Goal: Task Accomplishment & Management: Use online tool/utility

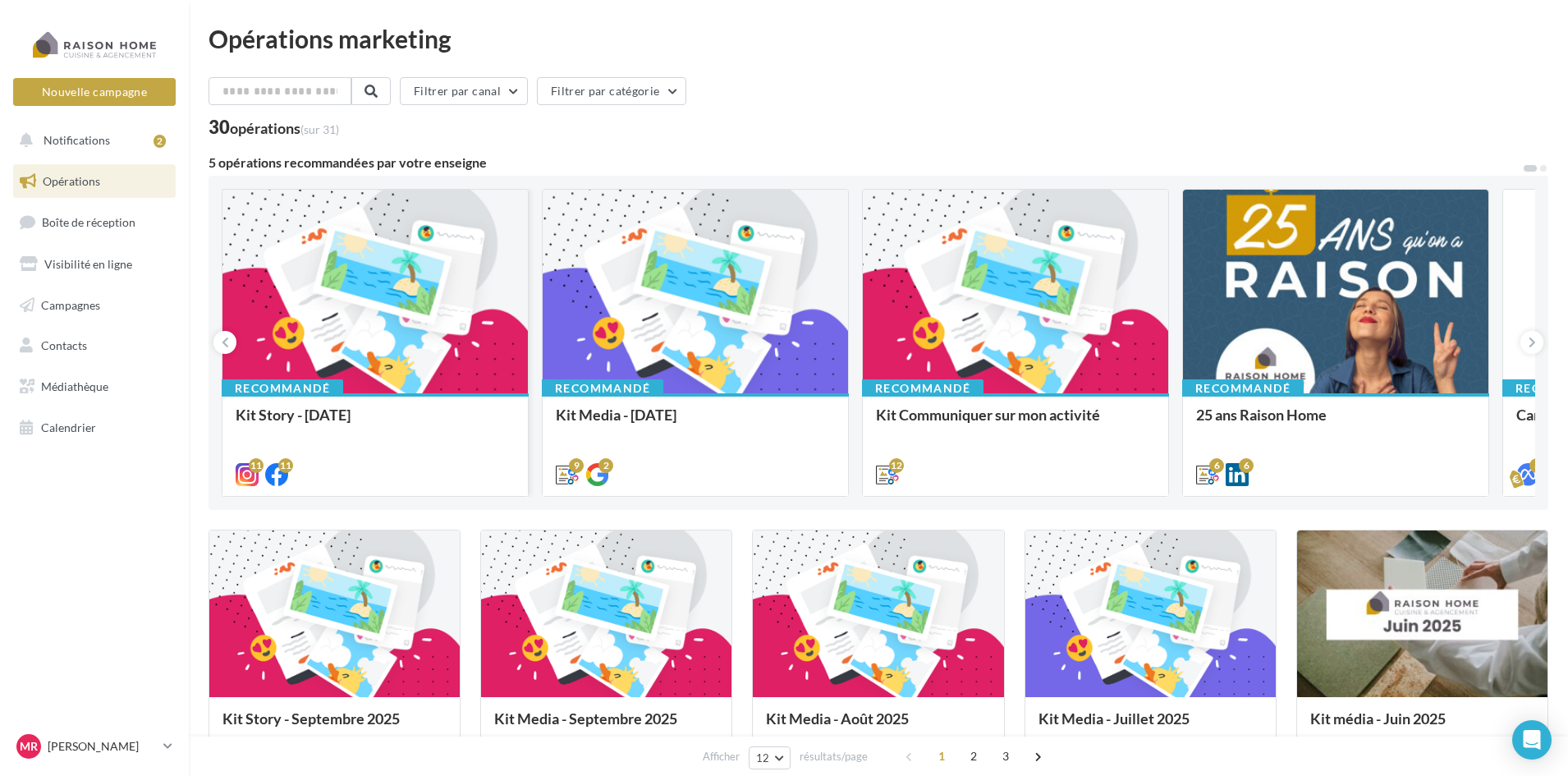
click at [377, 304] on div at bounding box center [375, 292] width 305 height 205
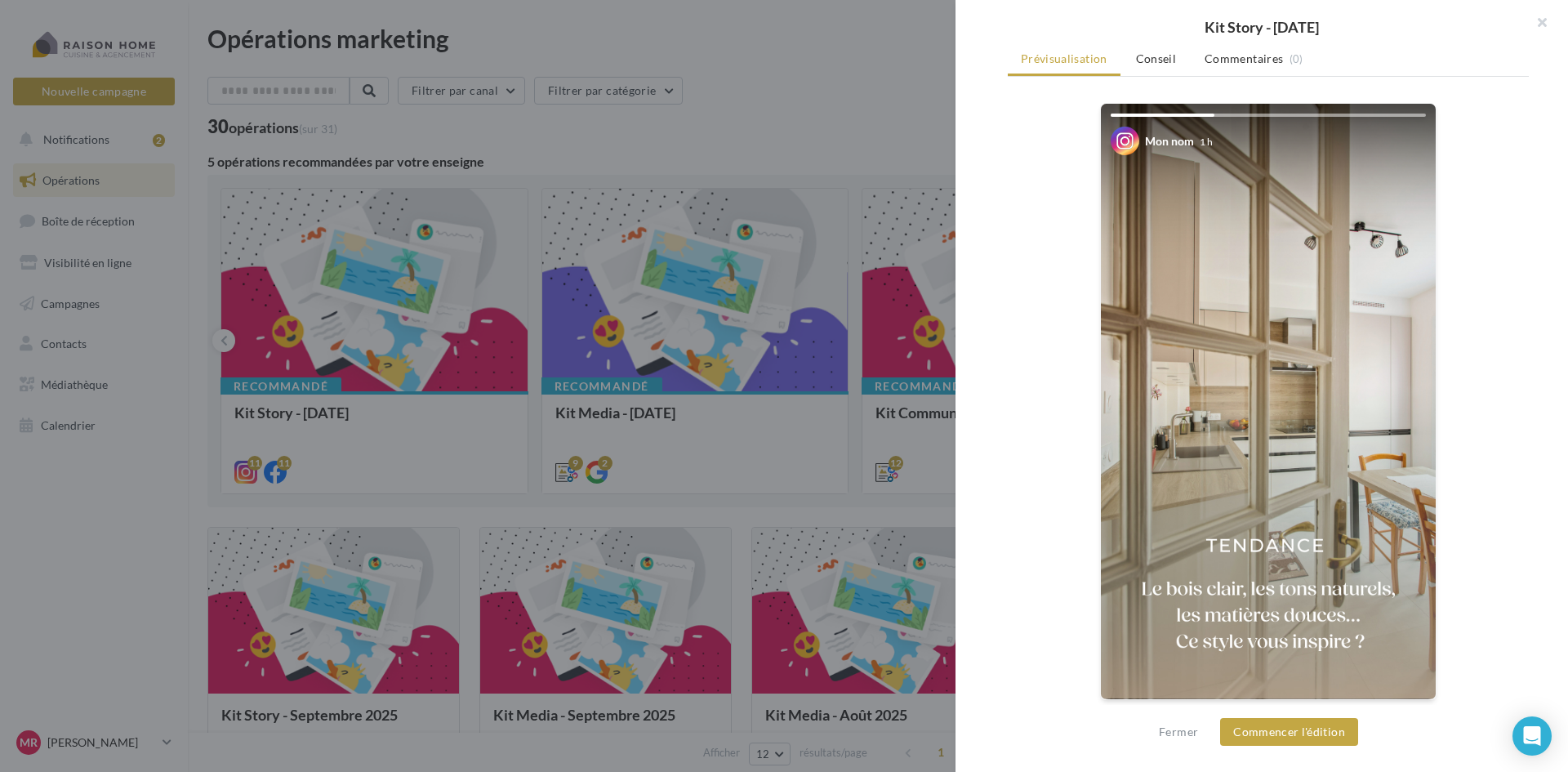
scroll to position [252, 0]
click at [1288, 360] on img at bounding box center [1269, 399] width 335 height 596
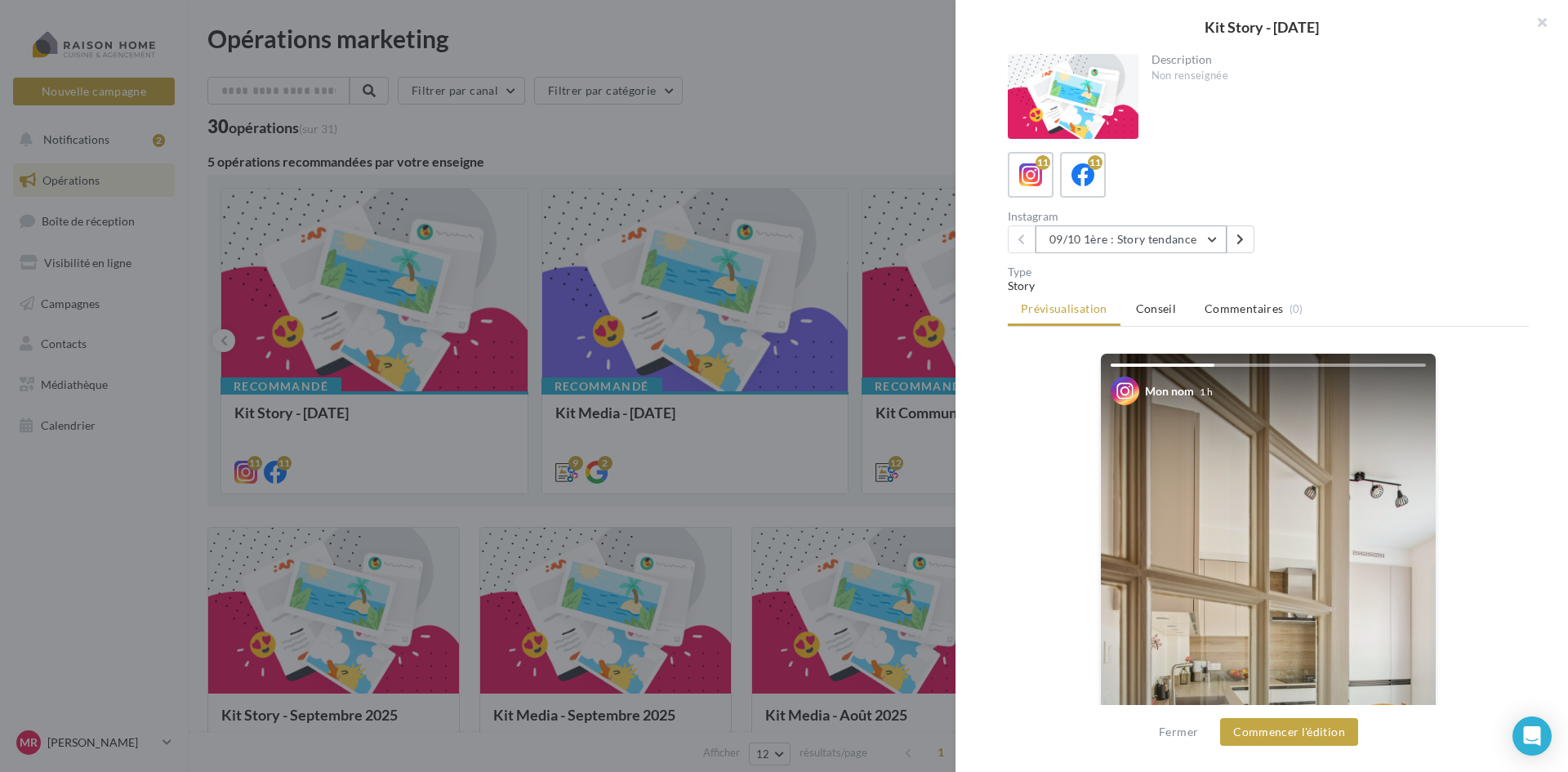
click at [1214, 242] on button "09/10 1ère : Story tendance" at bounding box center [1131, 239] width 191 height 28
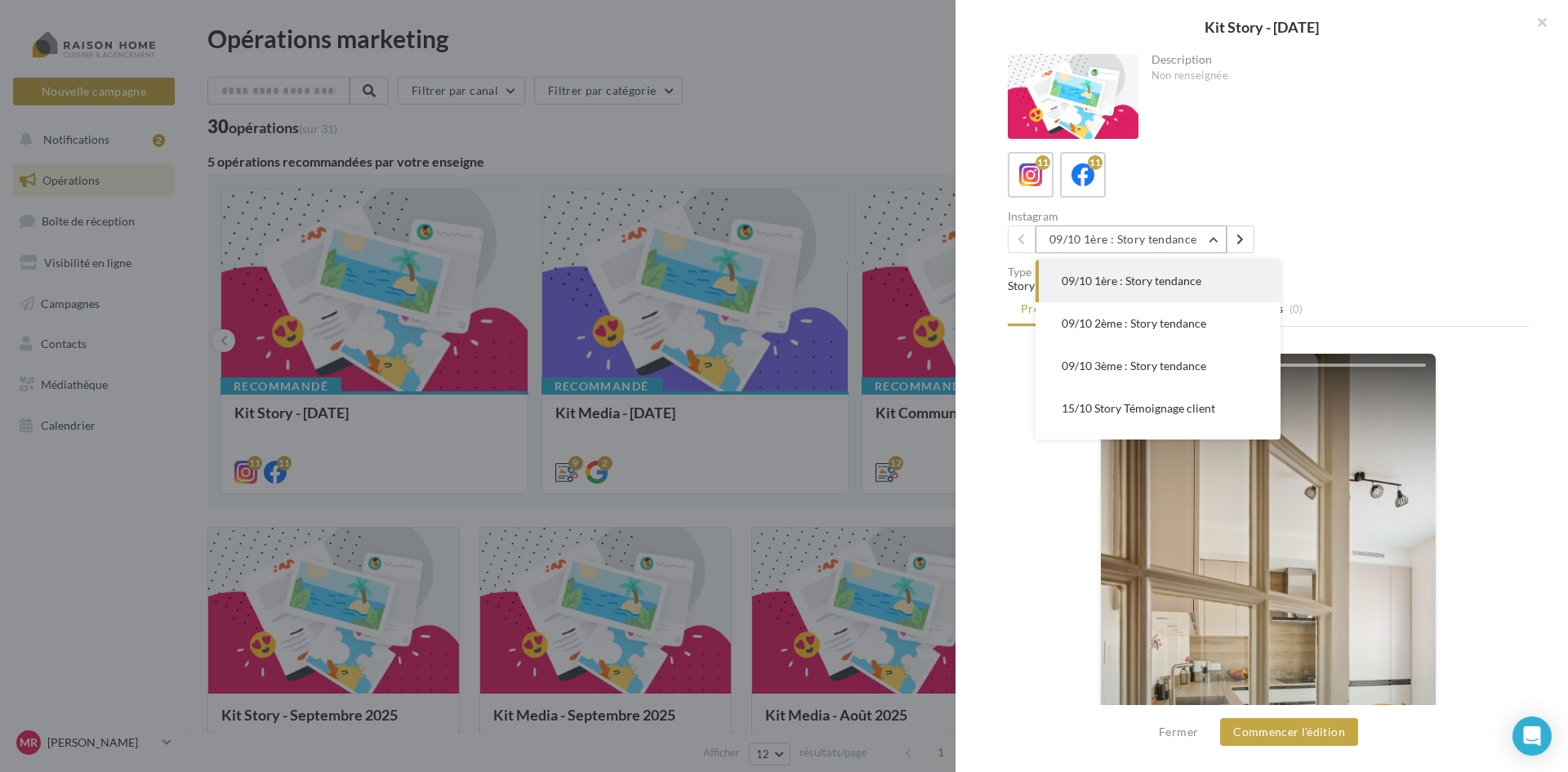
click at [1214, 242] on button "09/10 1ère : Story tendance" at bounding box center [1131, 239] width 191 height 28
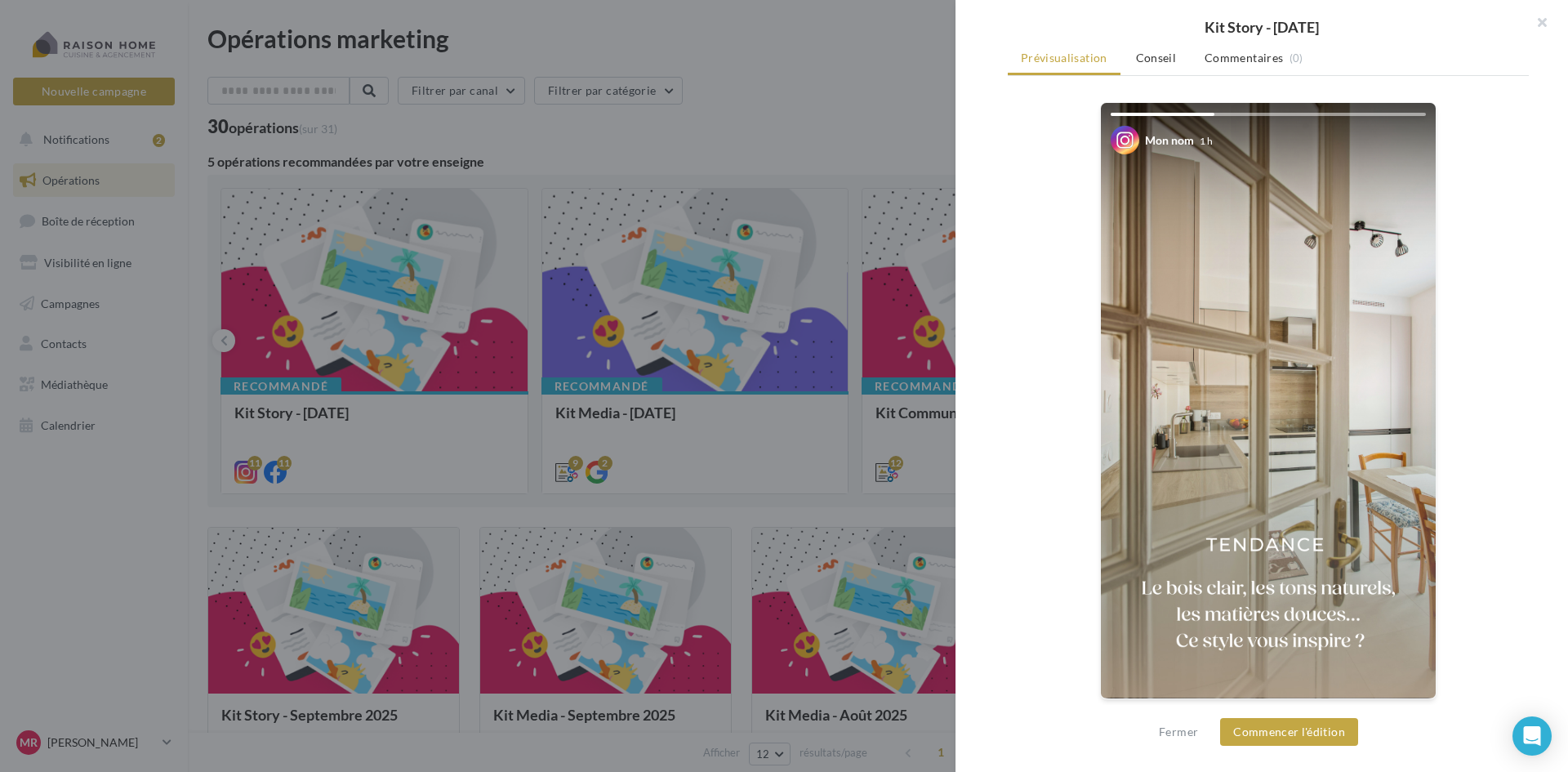
scroll to position [252, 0]
click at [1315, 733] on button "Commencer l'édition" at bounding box center [1289, 732] width 138 height 28
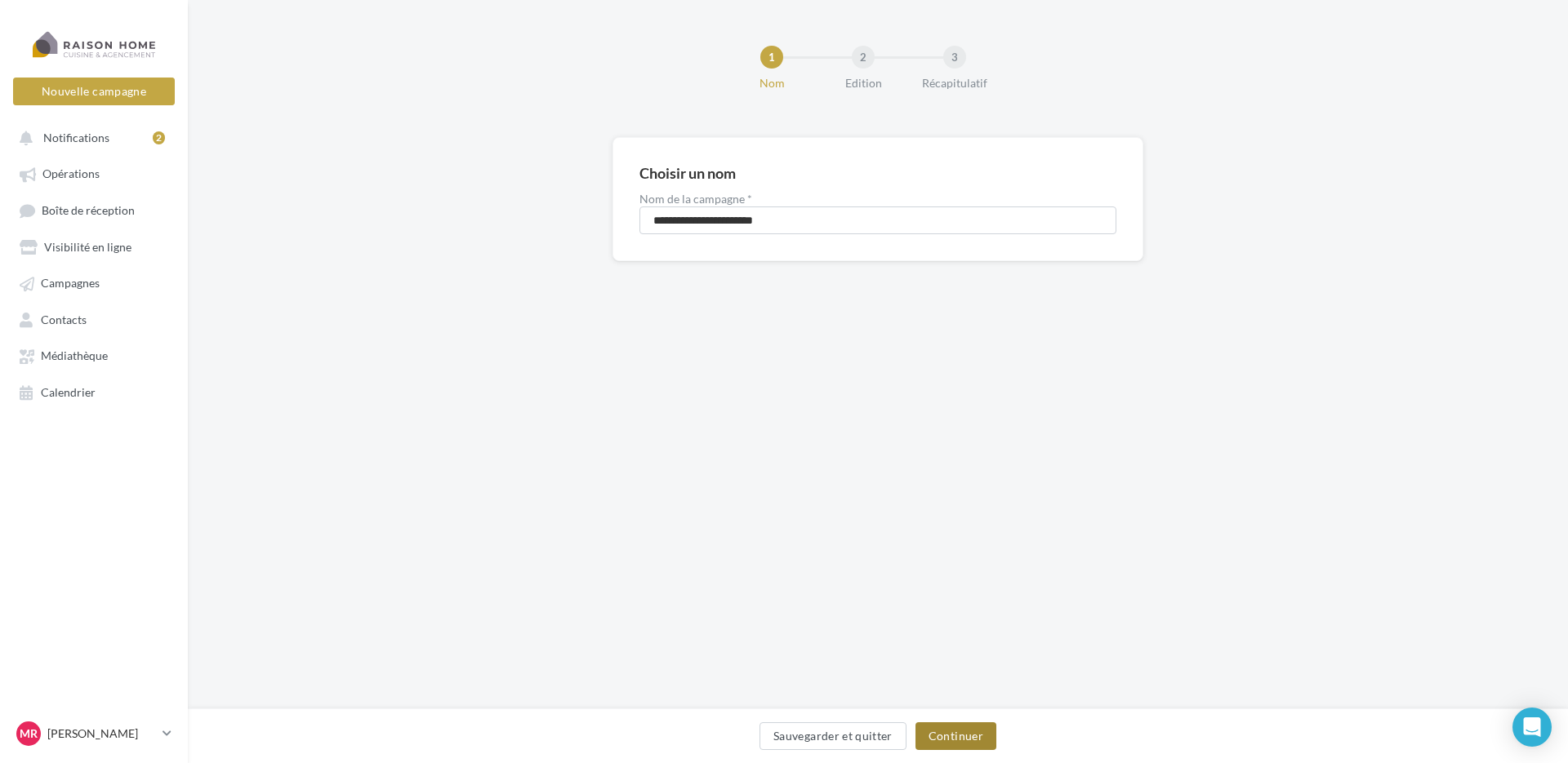
click at [960, 731] on button "Continuer" at bounding box center [956, 737] width 81 height 28
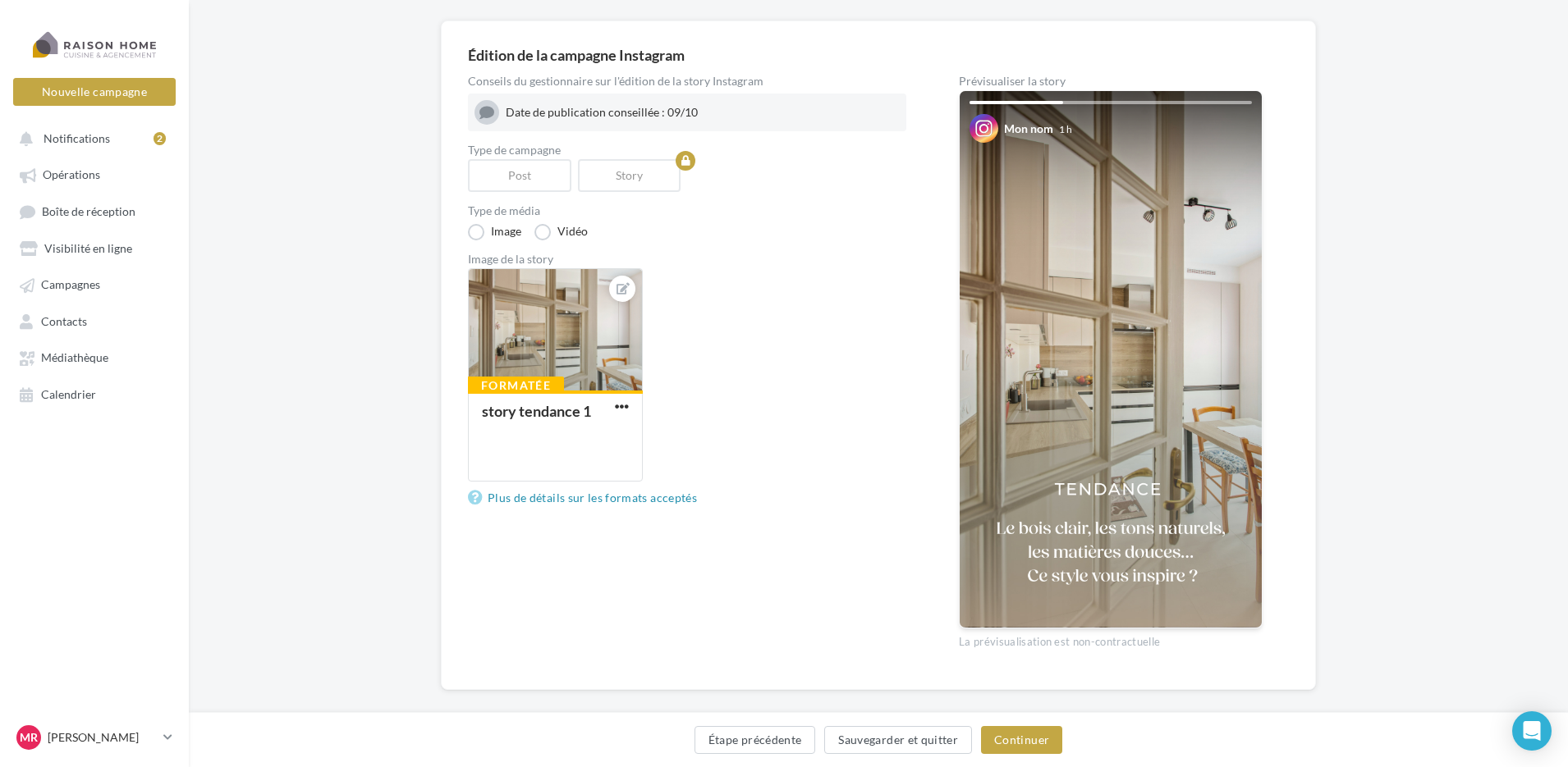
scroll to position [137, 0]
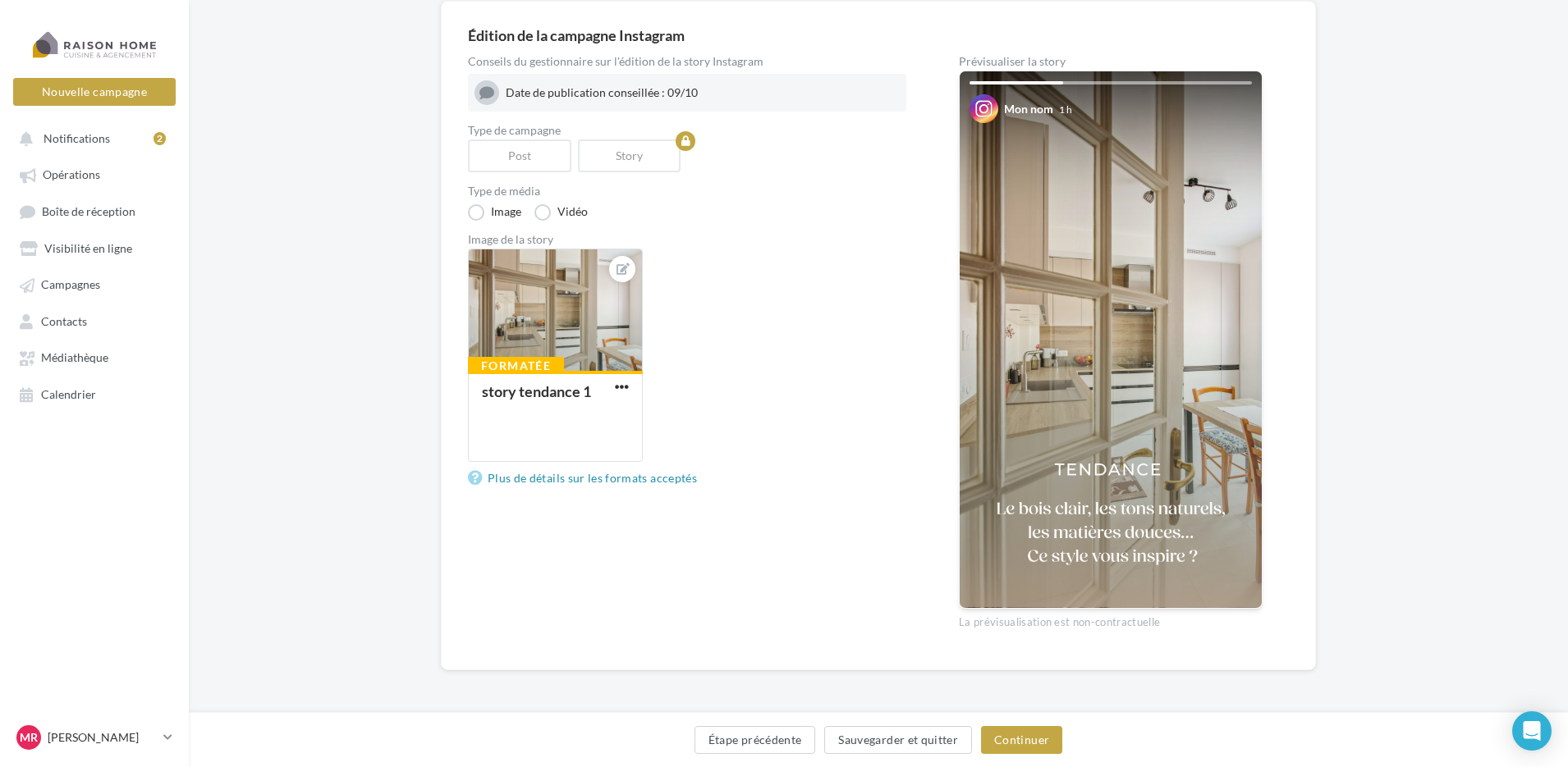
click at [1131, 504] on img at bounding box center [1110, 339] width 302 height 537
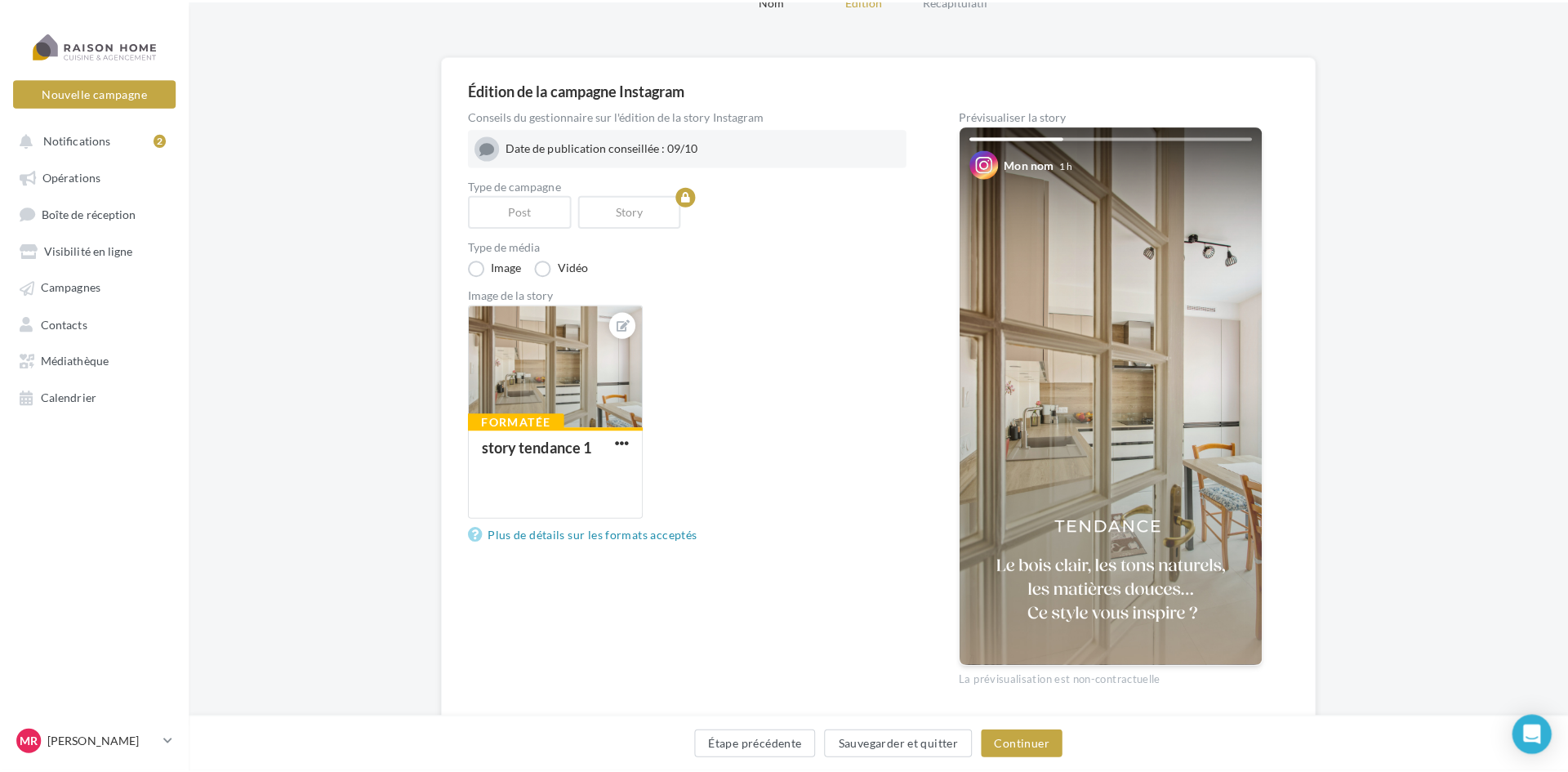
scroll to position [0, 0]
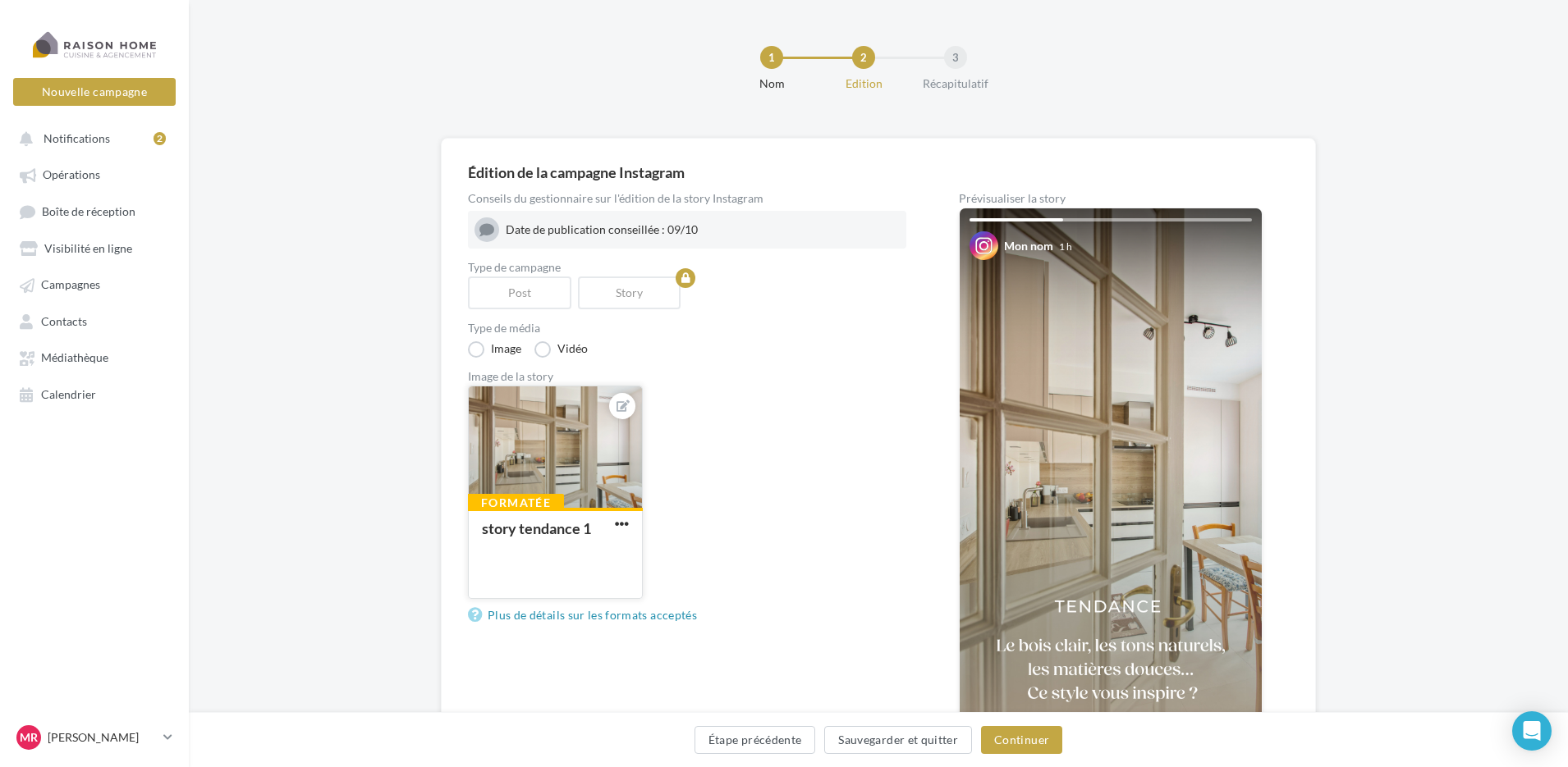
click at [570, 463] on div at bounding box center [555, 448] width 173 height 123
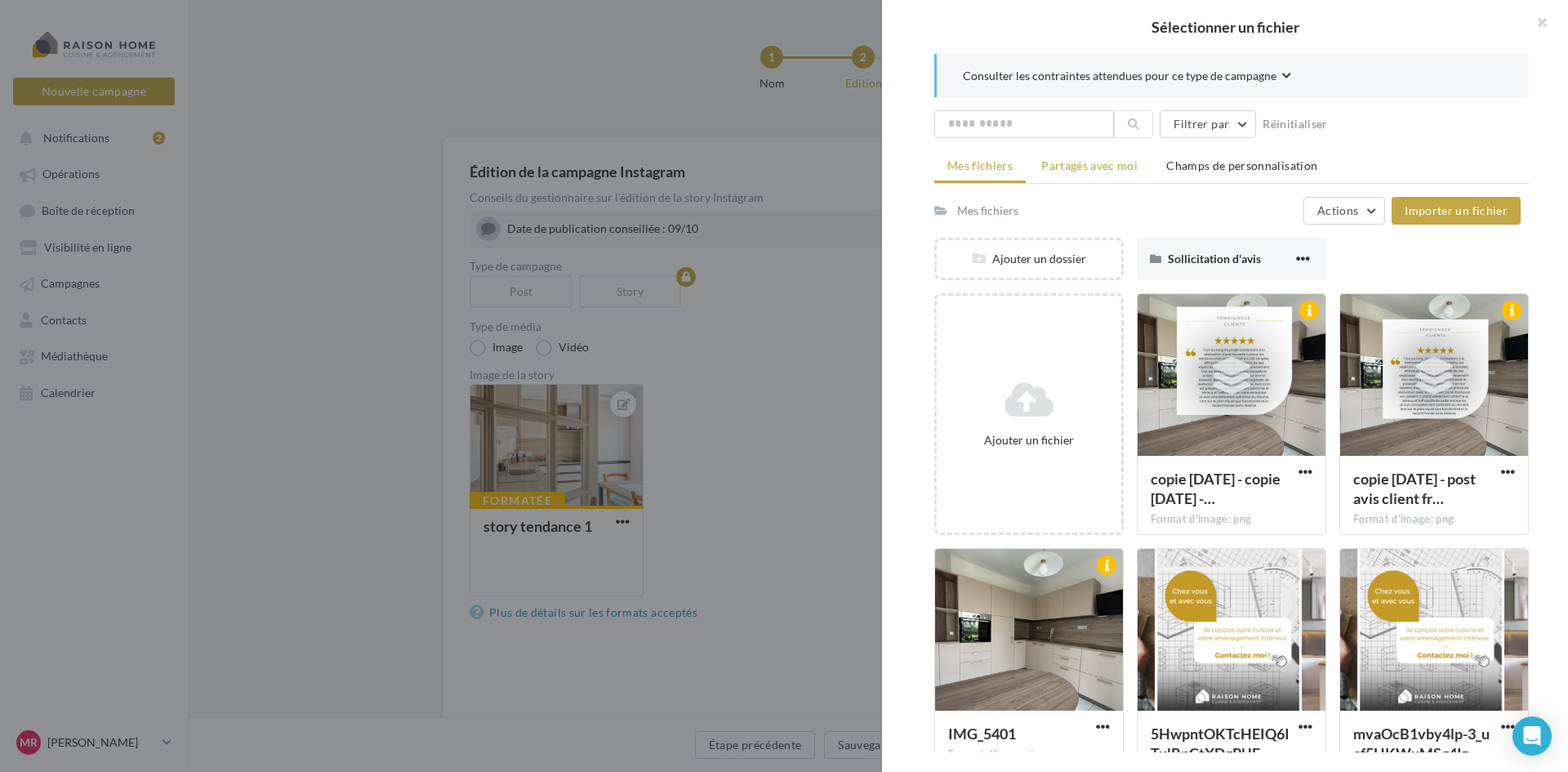
click at [1109, 171] on span "Partagés avec moi" at bounding box center [1090, 166] width 97 height 14
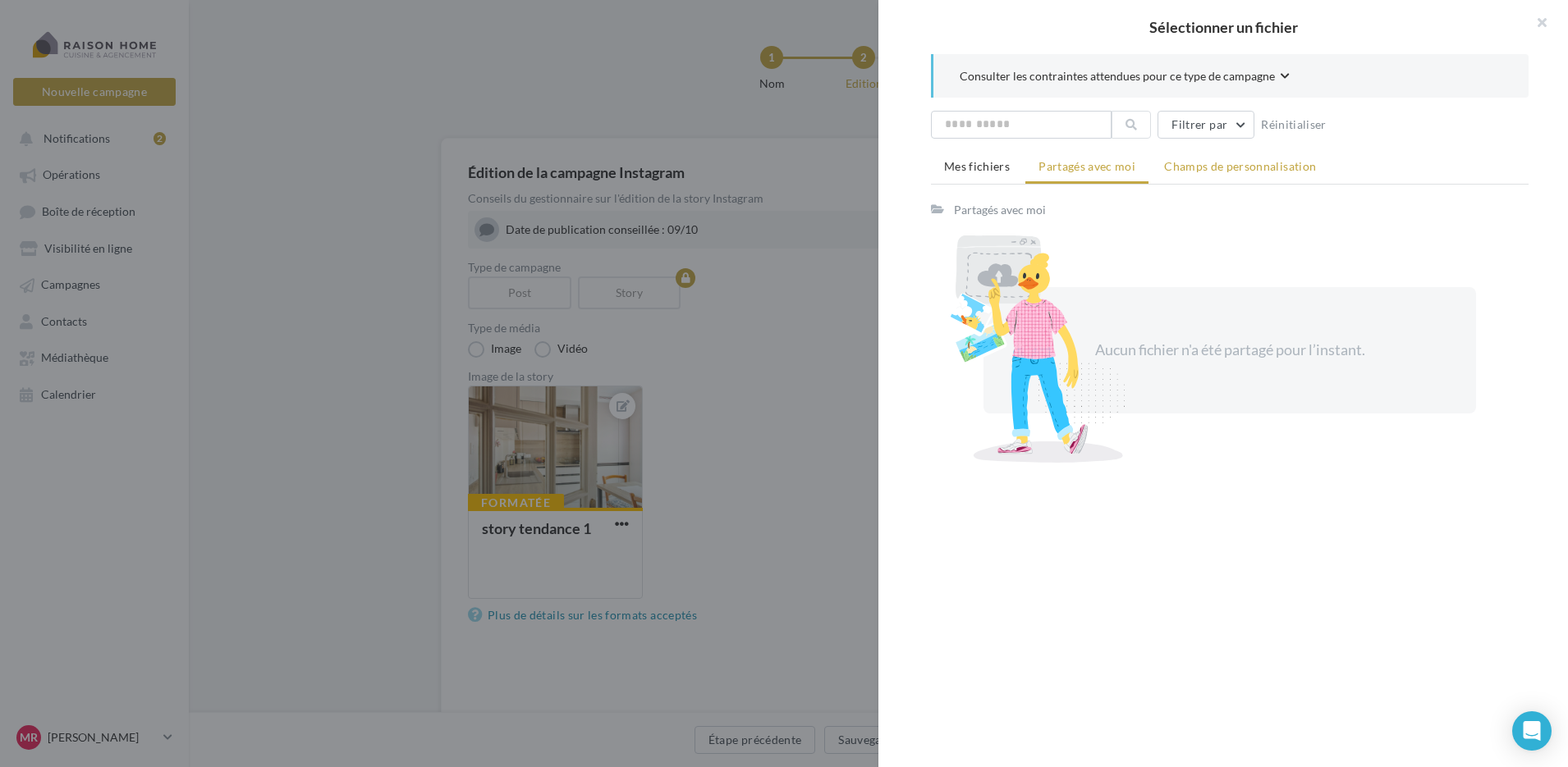
click at [1201, 172] on span "Champs de personnalisation" at bounding box center [1240, 167] width 152 height 14
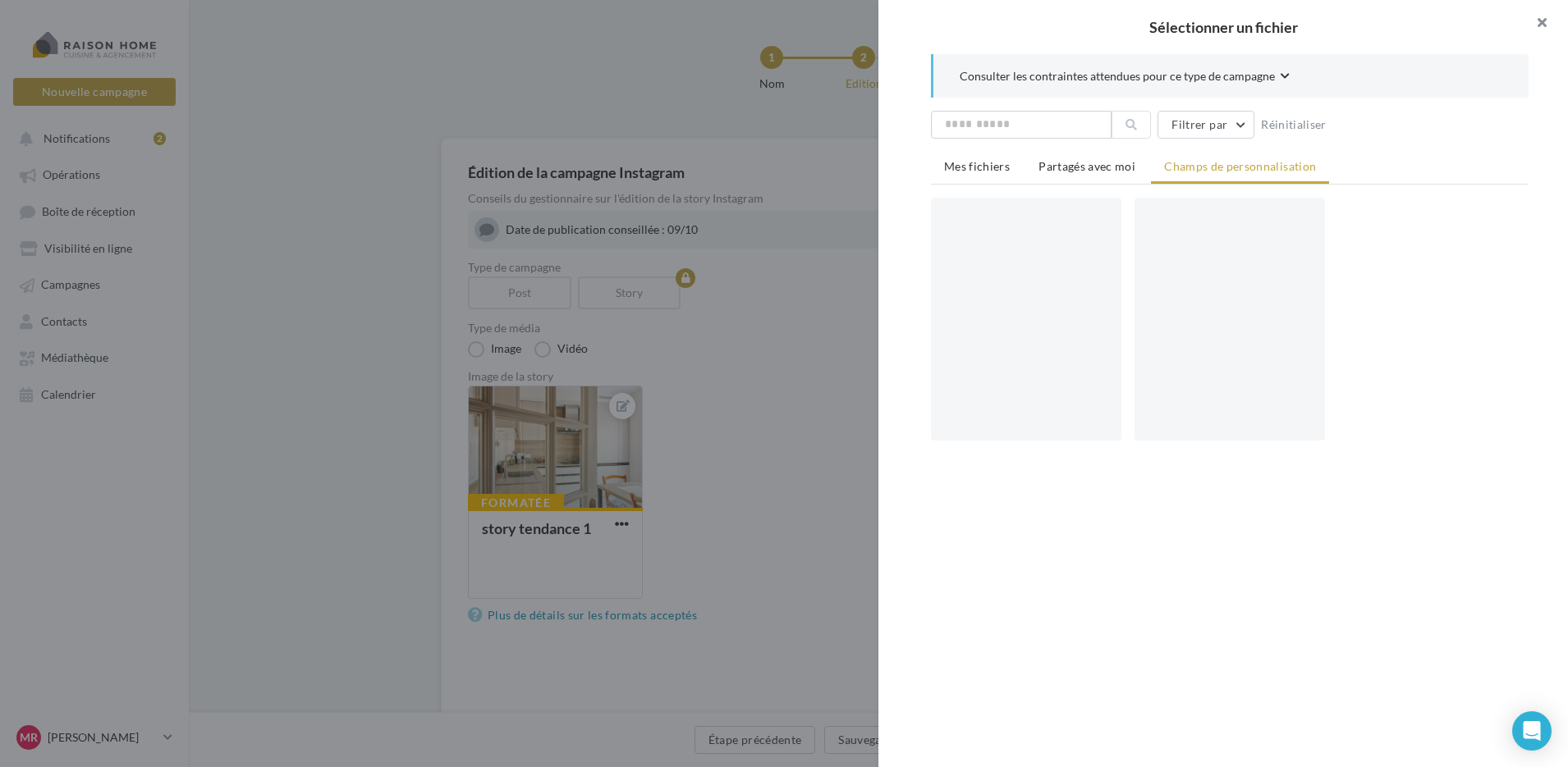
click at [1535, 23] on button "button" at bounding box center [1534, 25] width 65 height 49
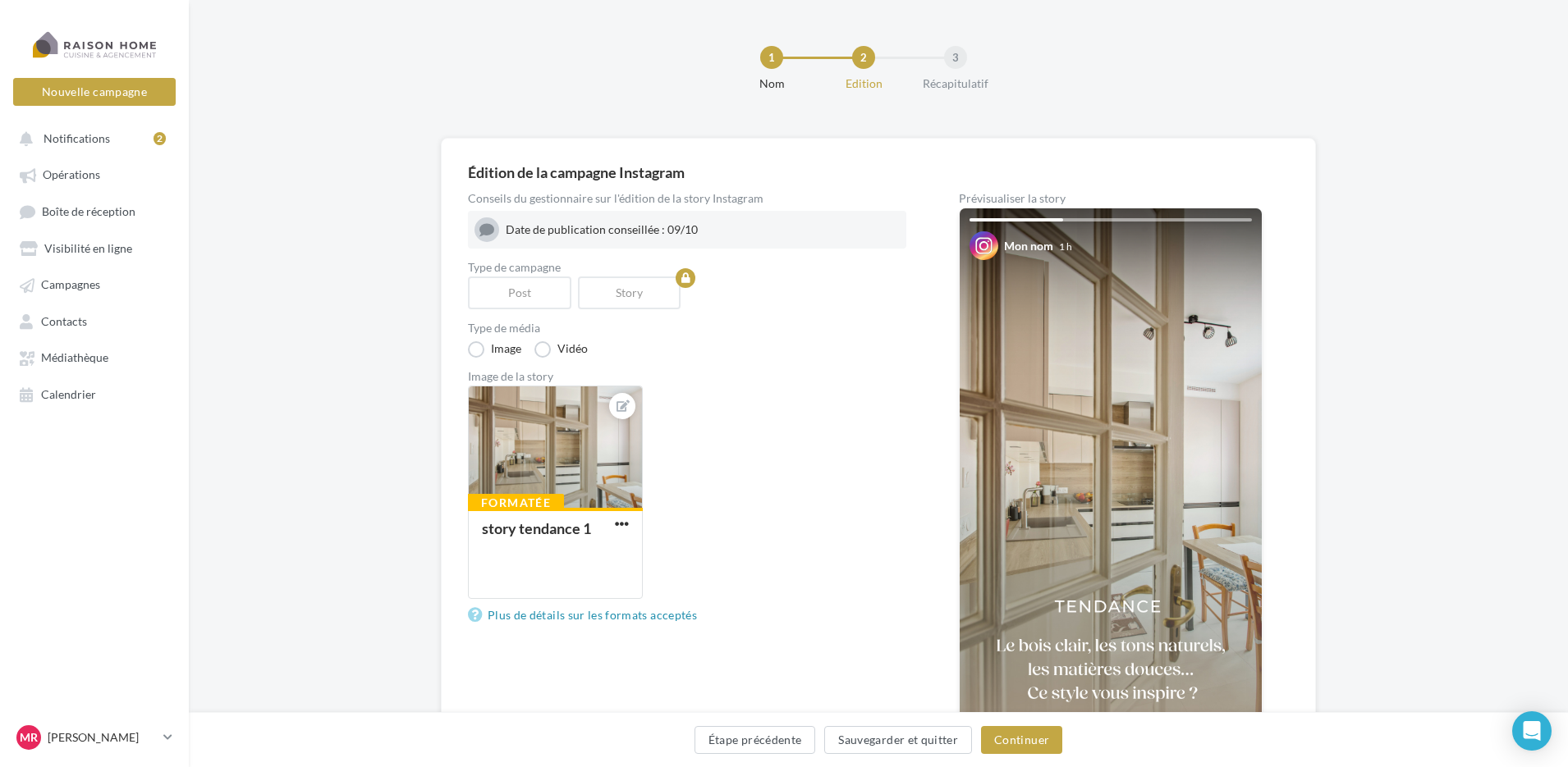
click at [1085, 220] on div at bounding box center [1110, 220] width 282 height 4
click at [84, 132] on span "Notifications" at bounding box center [76, 138] width 66 height 14
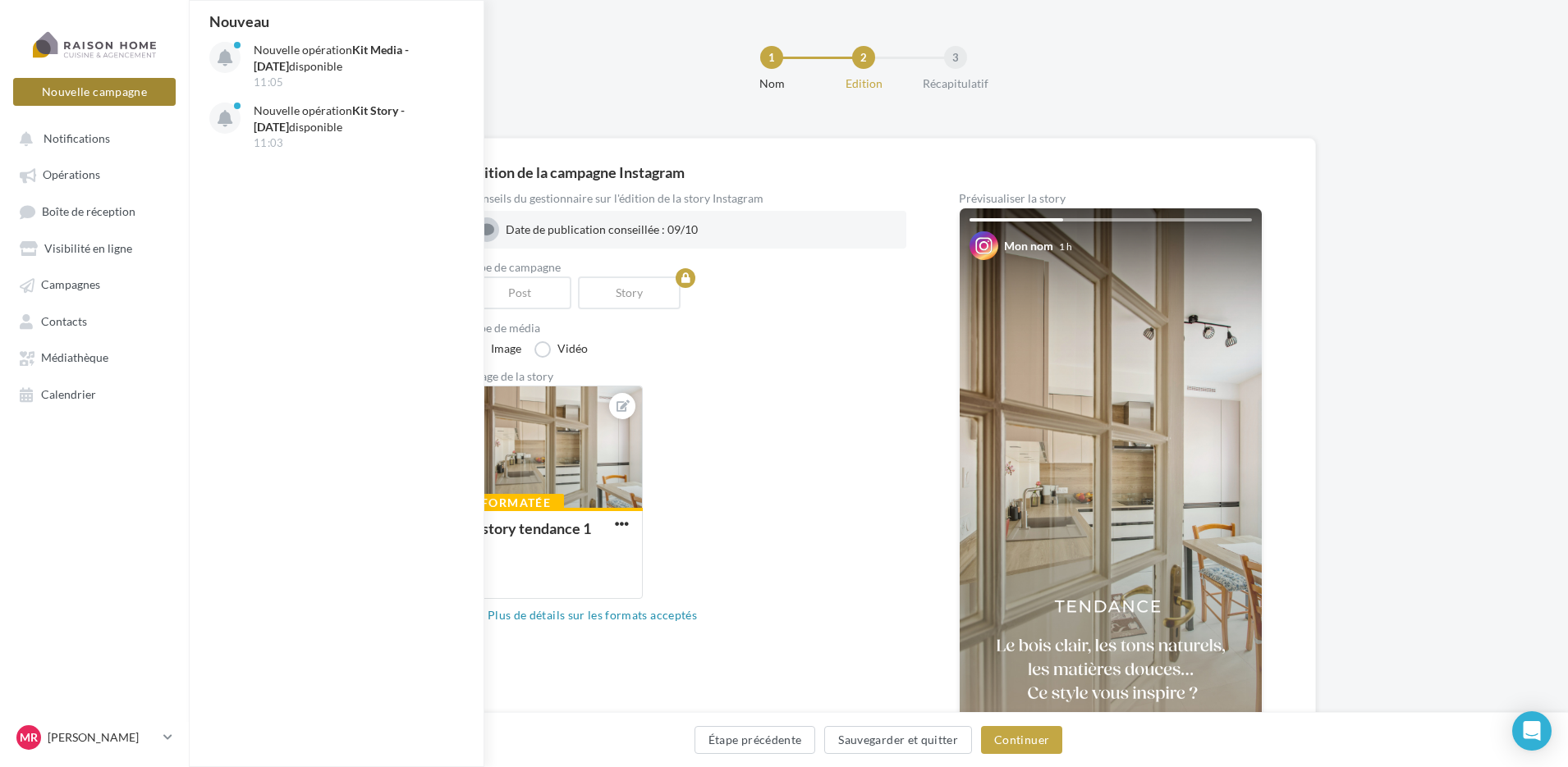
click at [96, 80] on button "Nouvelle campagne" at bounding box center [94, 92] width 162 height 28
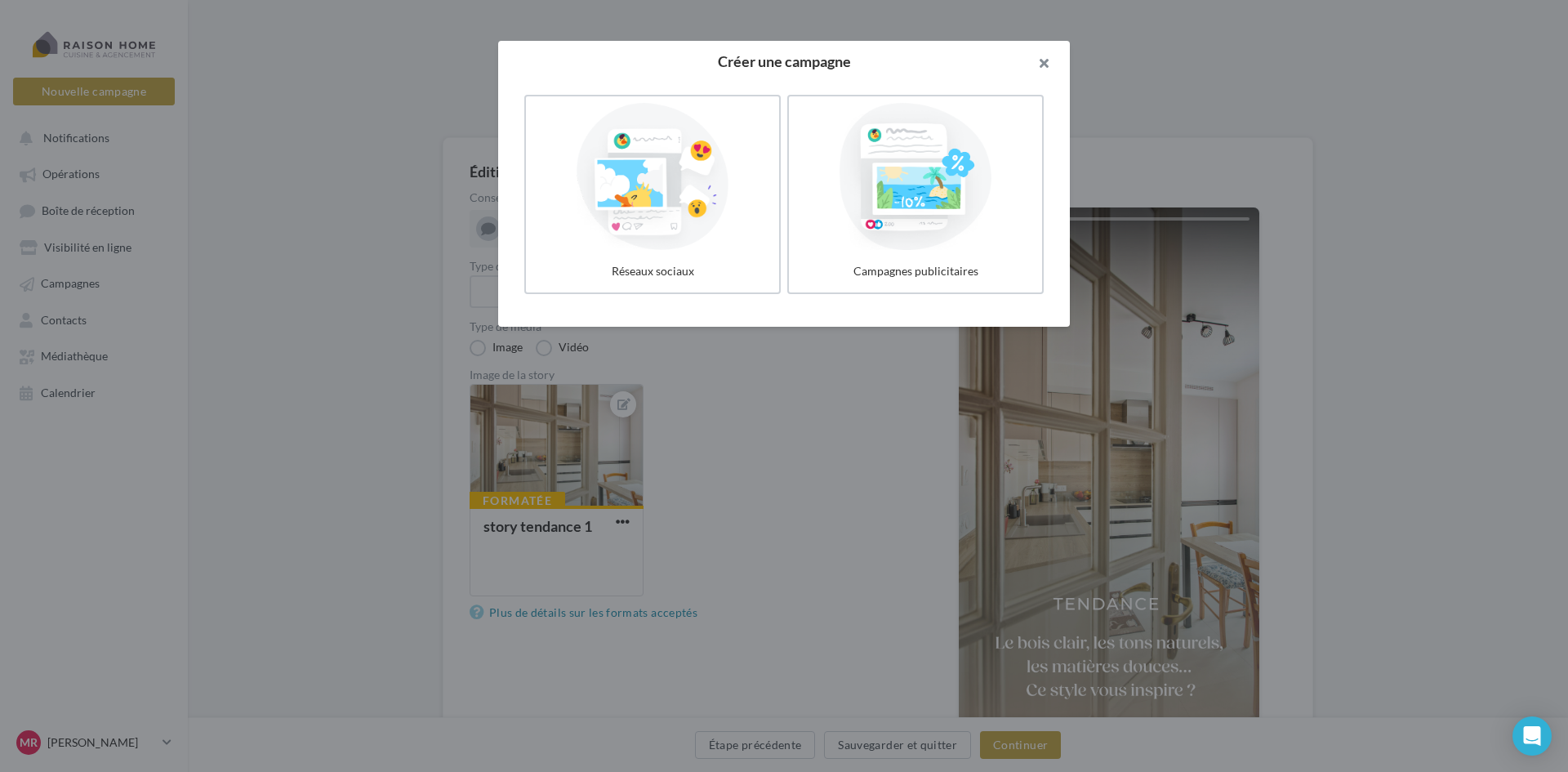
click at [1051, 59] on button "button" at bounding box center [1037, 66] width 65 height 49
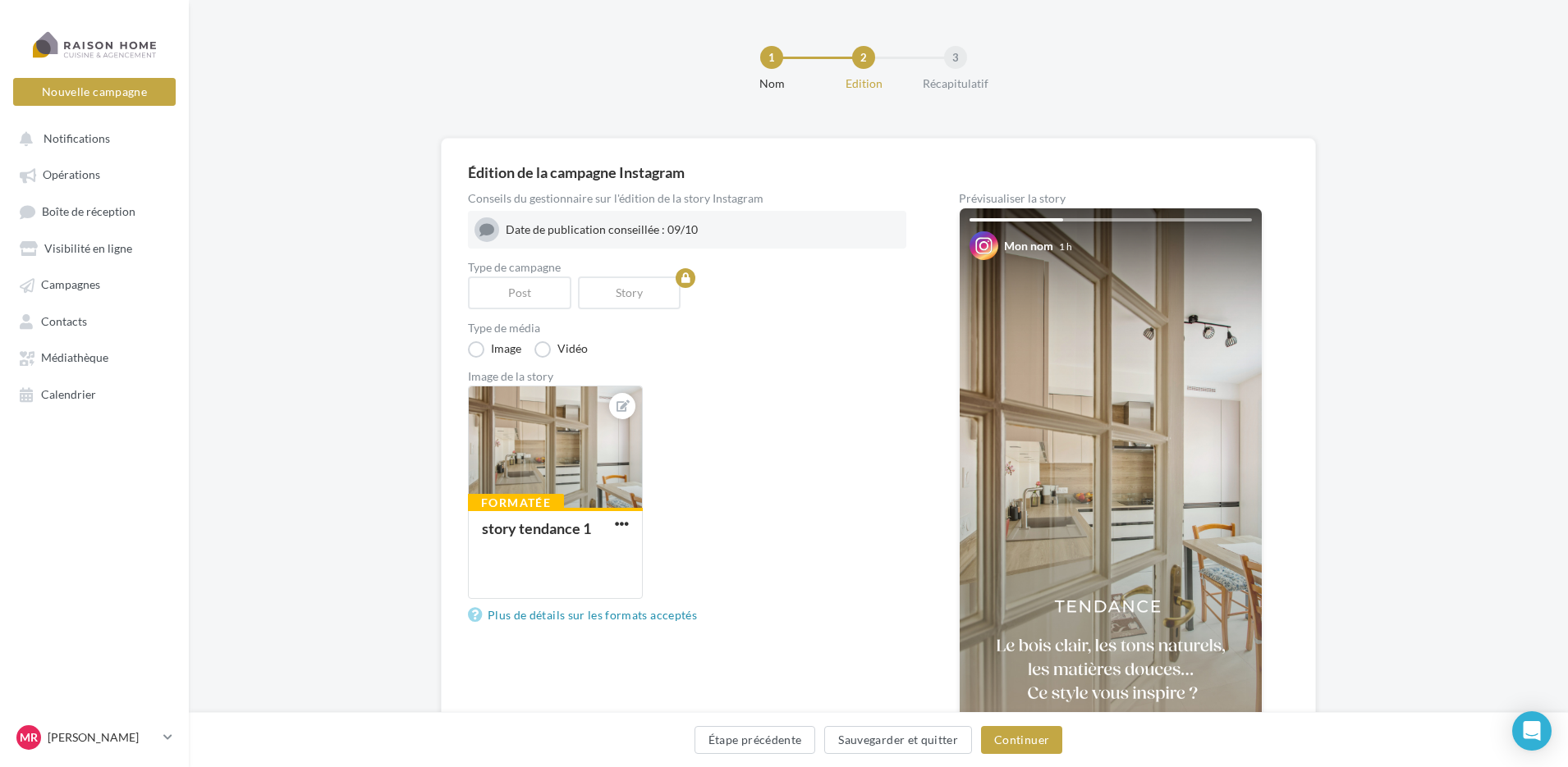
click at [522, 105] on div "1 Nom 2 Edition 3 Récapitulatif" at bounding box center [905, 76] width 1379 height 99
click at [765, 739] on button "Étape précédente" at bounding box center [755, 741] width 122 height 28
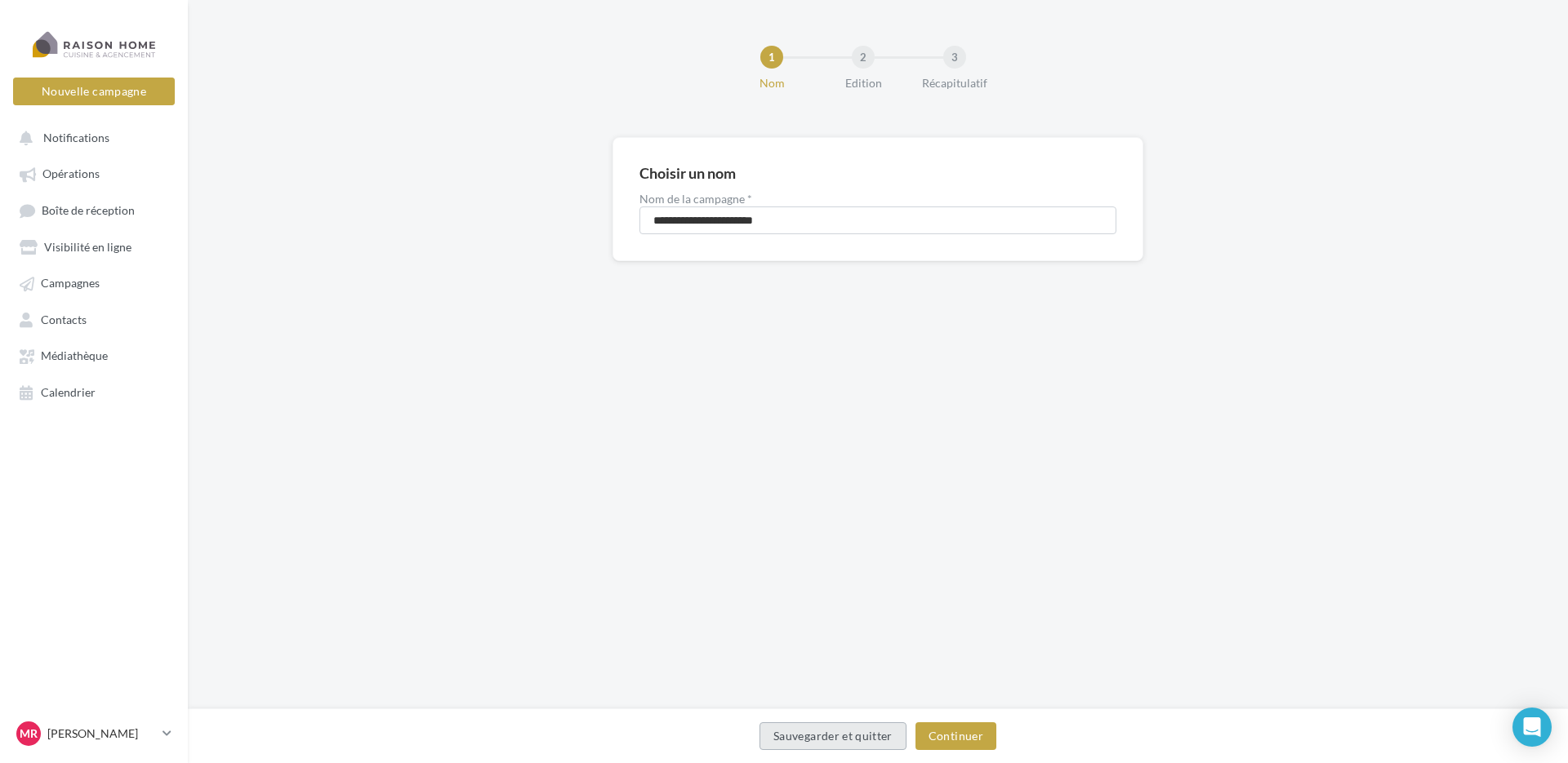
click at [786, 737] on button "Sauvegarder et quitter" at bounding box center [834, 737] width 147 height 28
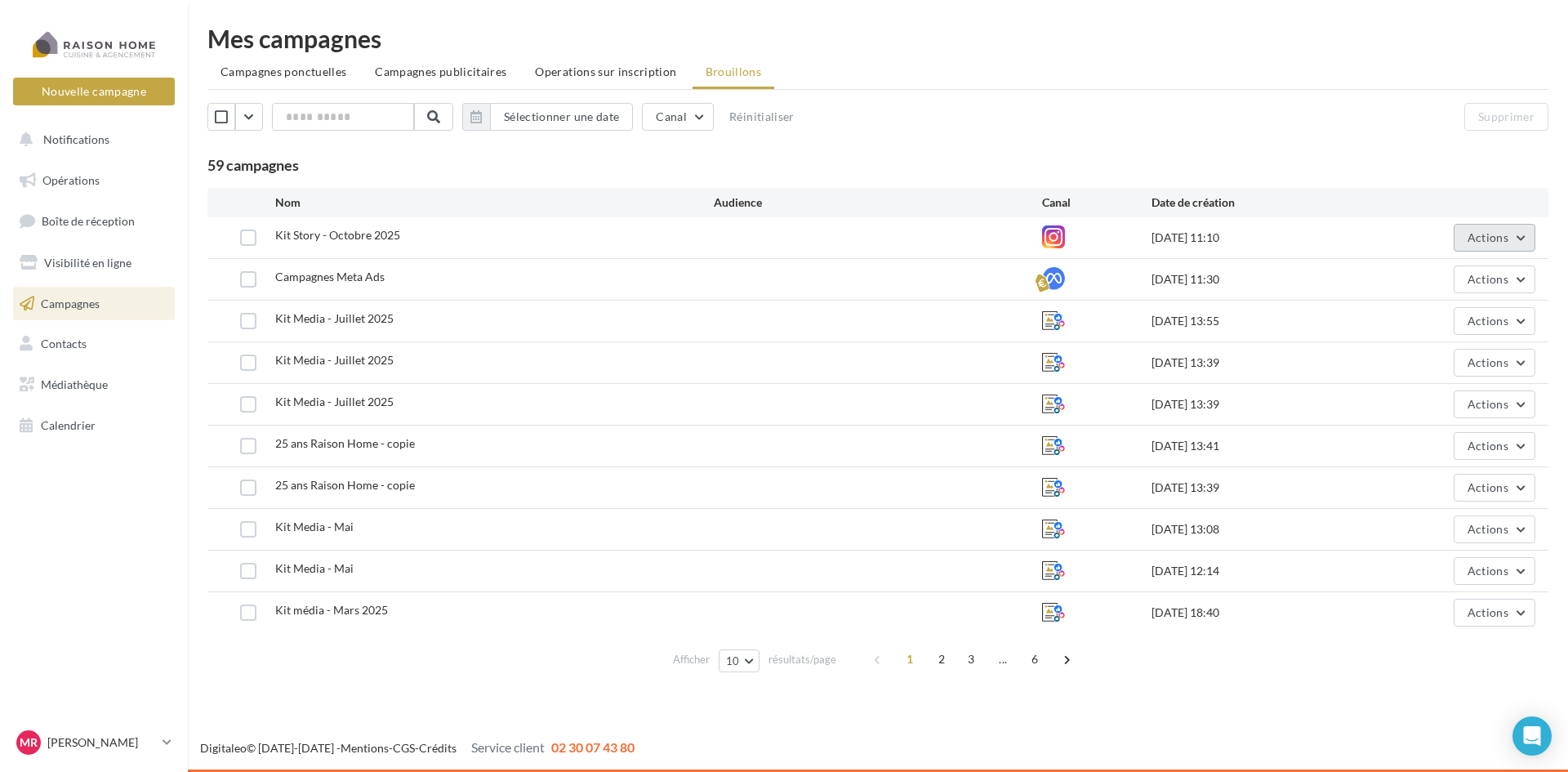
click at [1525, 237] on button "Actions" at bounding box center [1494, 238] width 82 height 28
click at [1444, 404] on button "Supprimer" at bounding box center [1454, 404] width 163 height 42
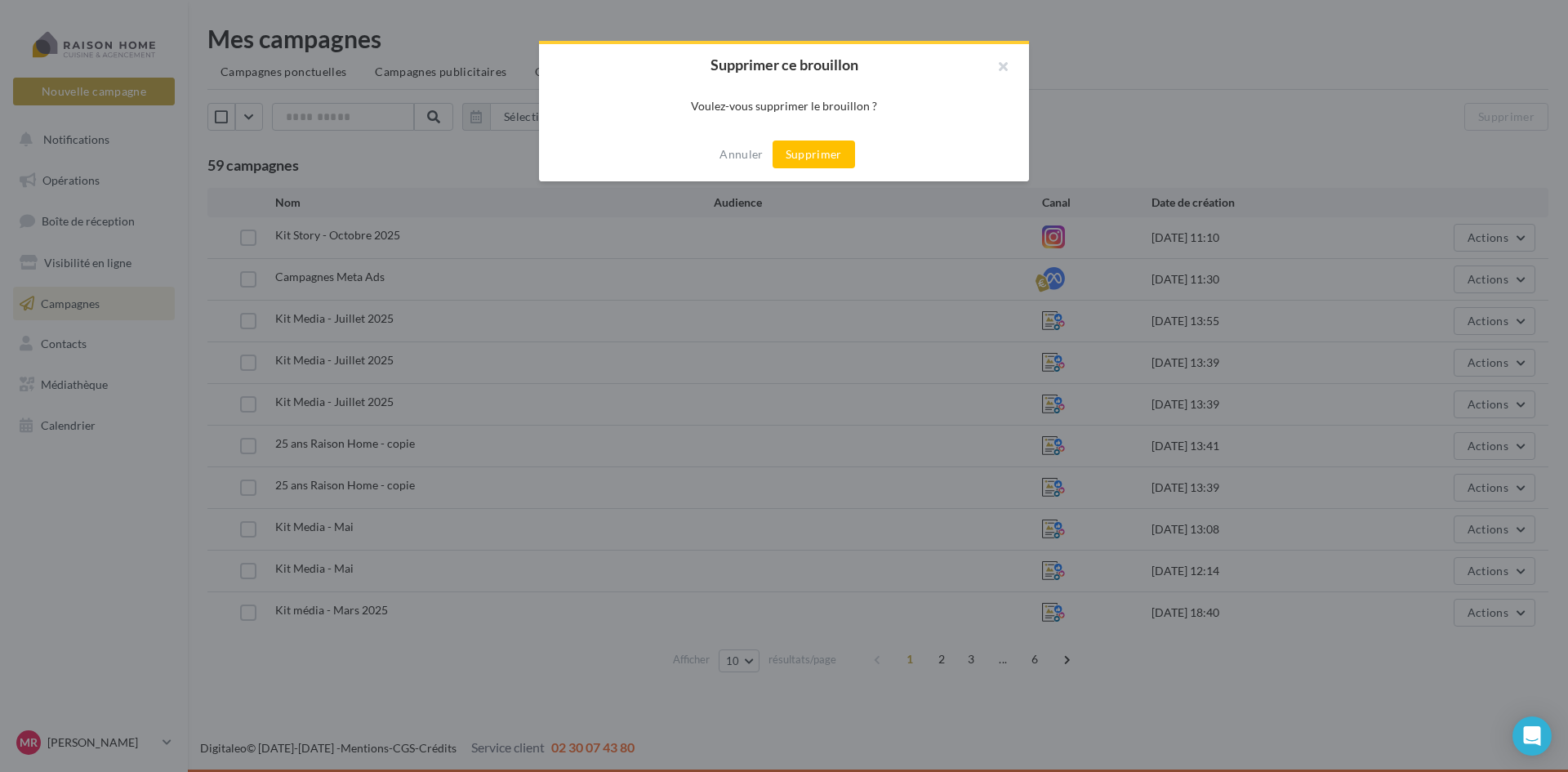
click at [827, 162] on button "Supprimer" at bounding box center [814, 154] width 82 height 28
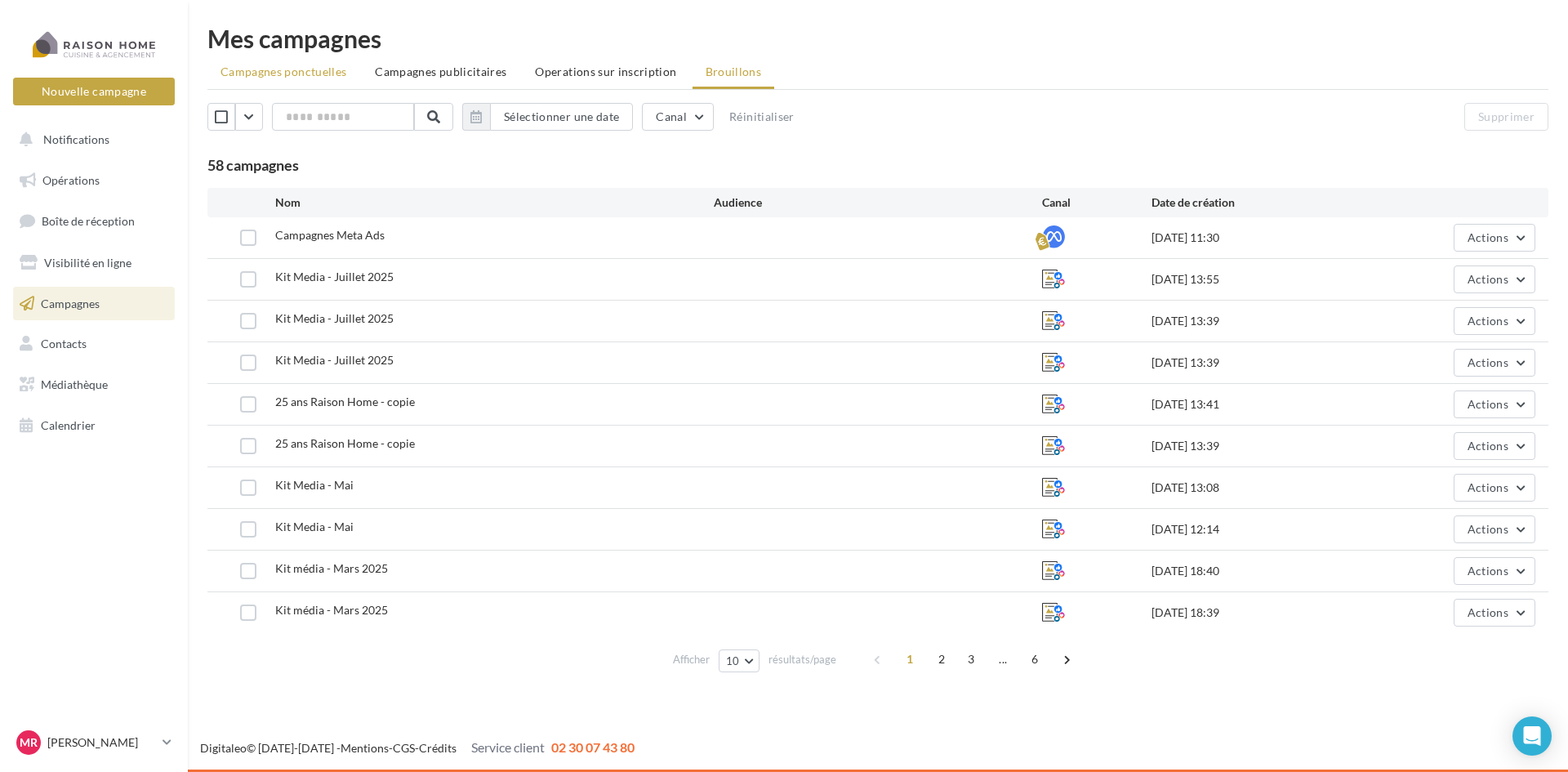
click at [335, 80] on li "Campagnes ponctuelles" at bounding box center [283, 72] width 152 height 30
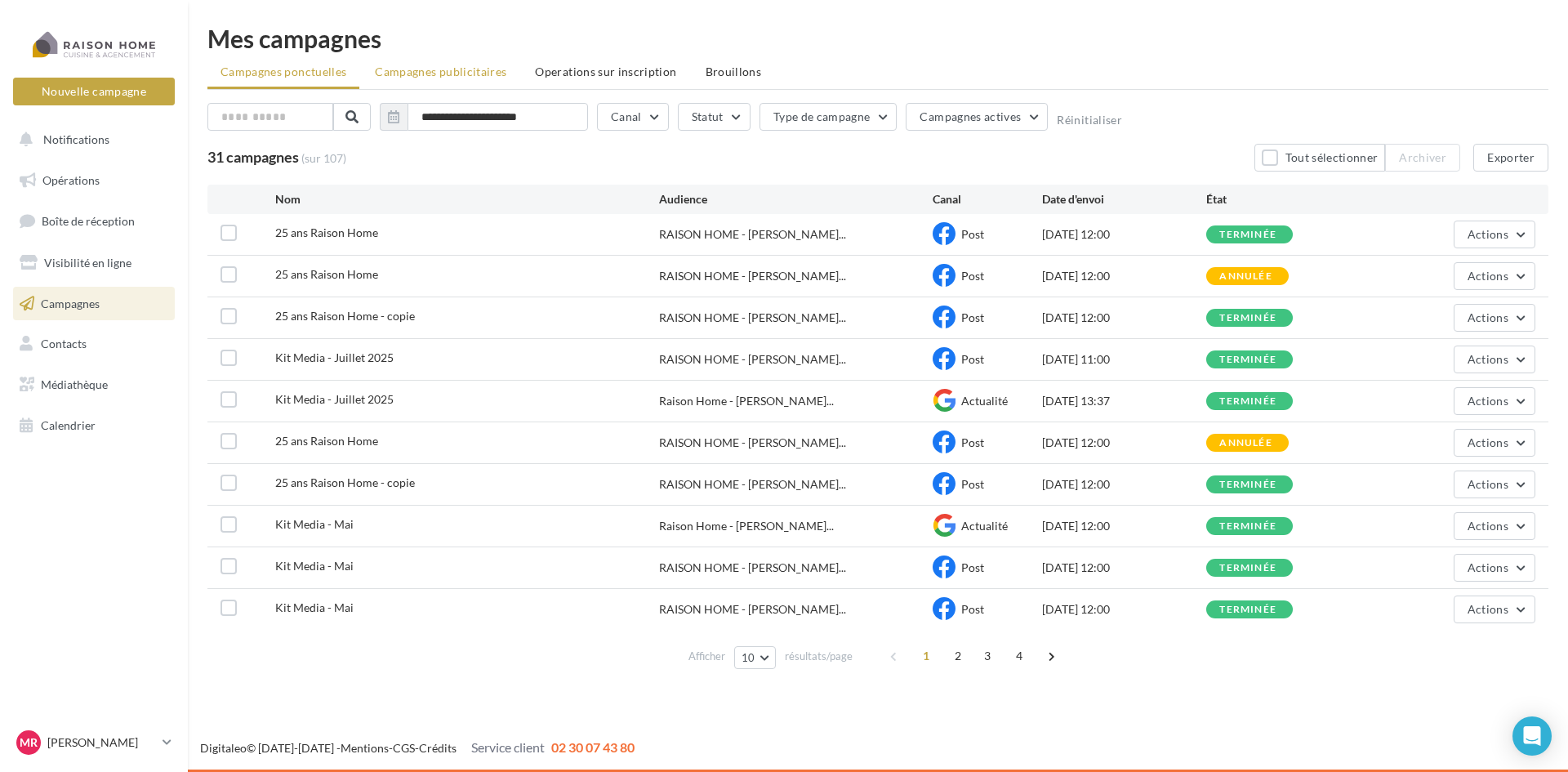
click at [434, 75] on span "Campagnes publicitaires" at bounding box center [440, 72] width 132 height 14
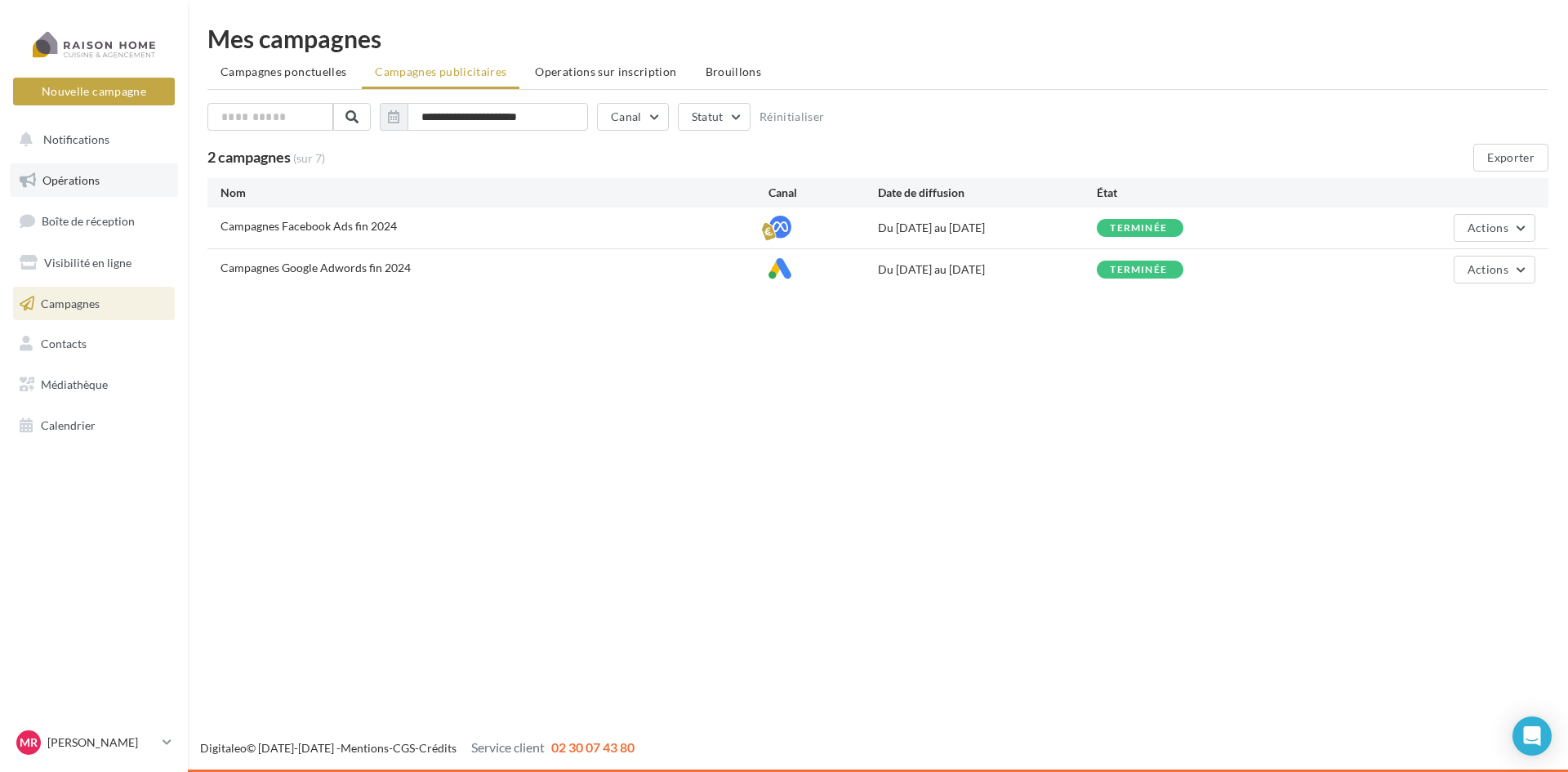
click at [85, 179] on span "Opérations" at bounding box center [70, 180] width 57 height 14
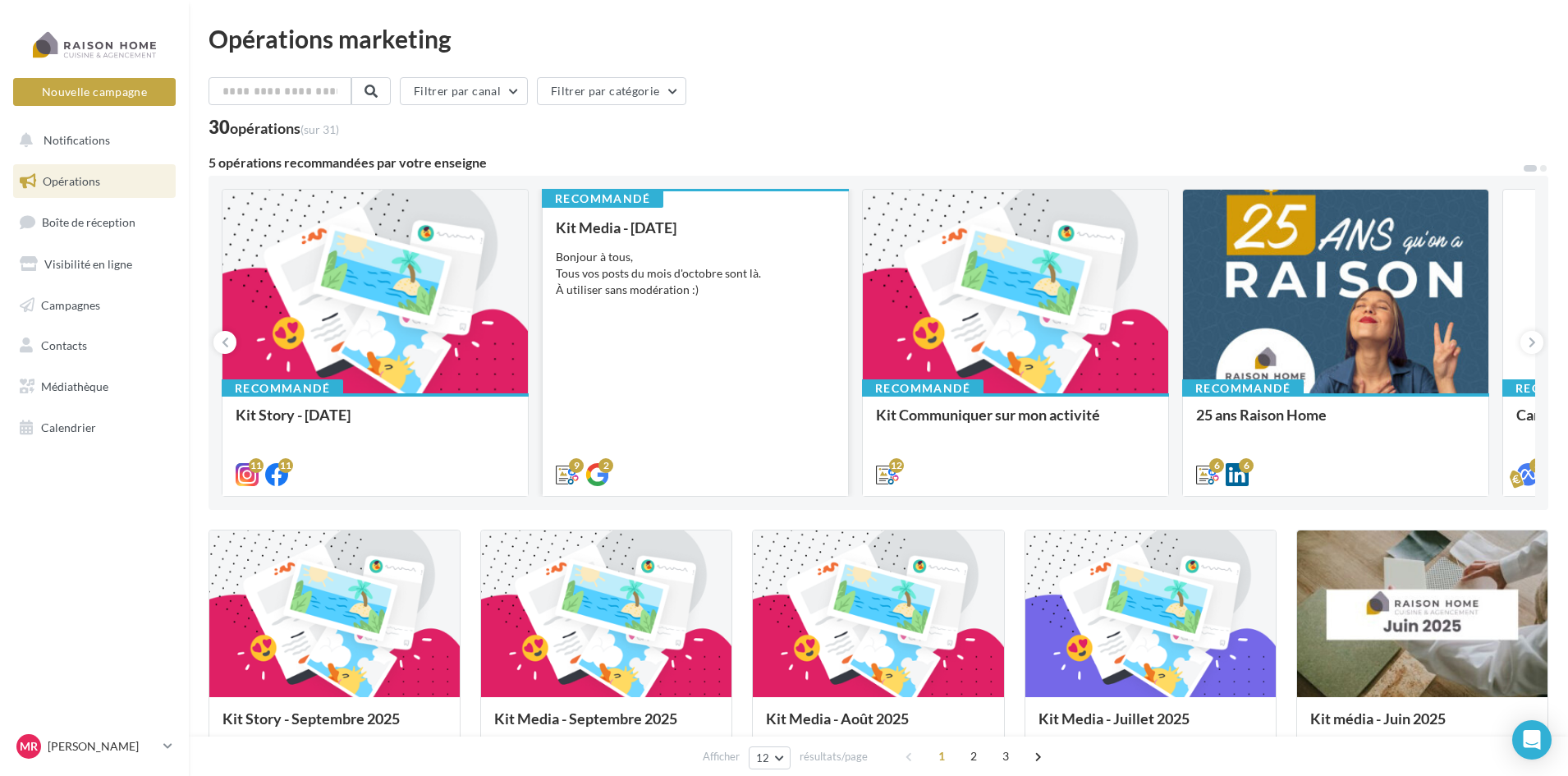
click at [686, 327] on div "Kit Media - [DATE] Bonjour à tous, Tous vos posts du mois d'octobre sont là. À …" at bounding box center [695, 350] width 279 height 262
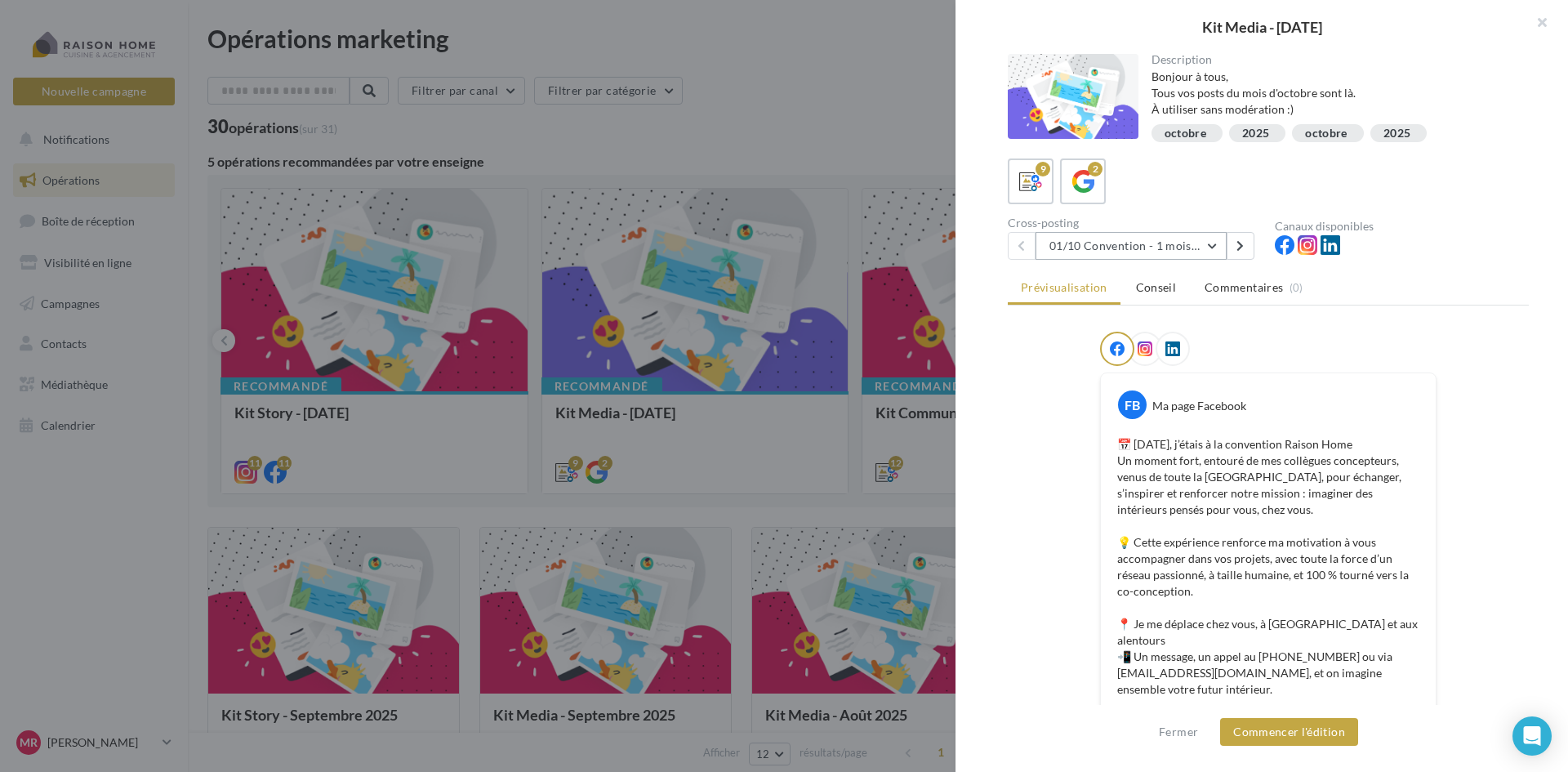
click at [1213, 250] on button "01/10 Convention - 1 mois en arrière" at bounding box center [1131, 246] width 191 height 28
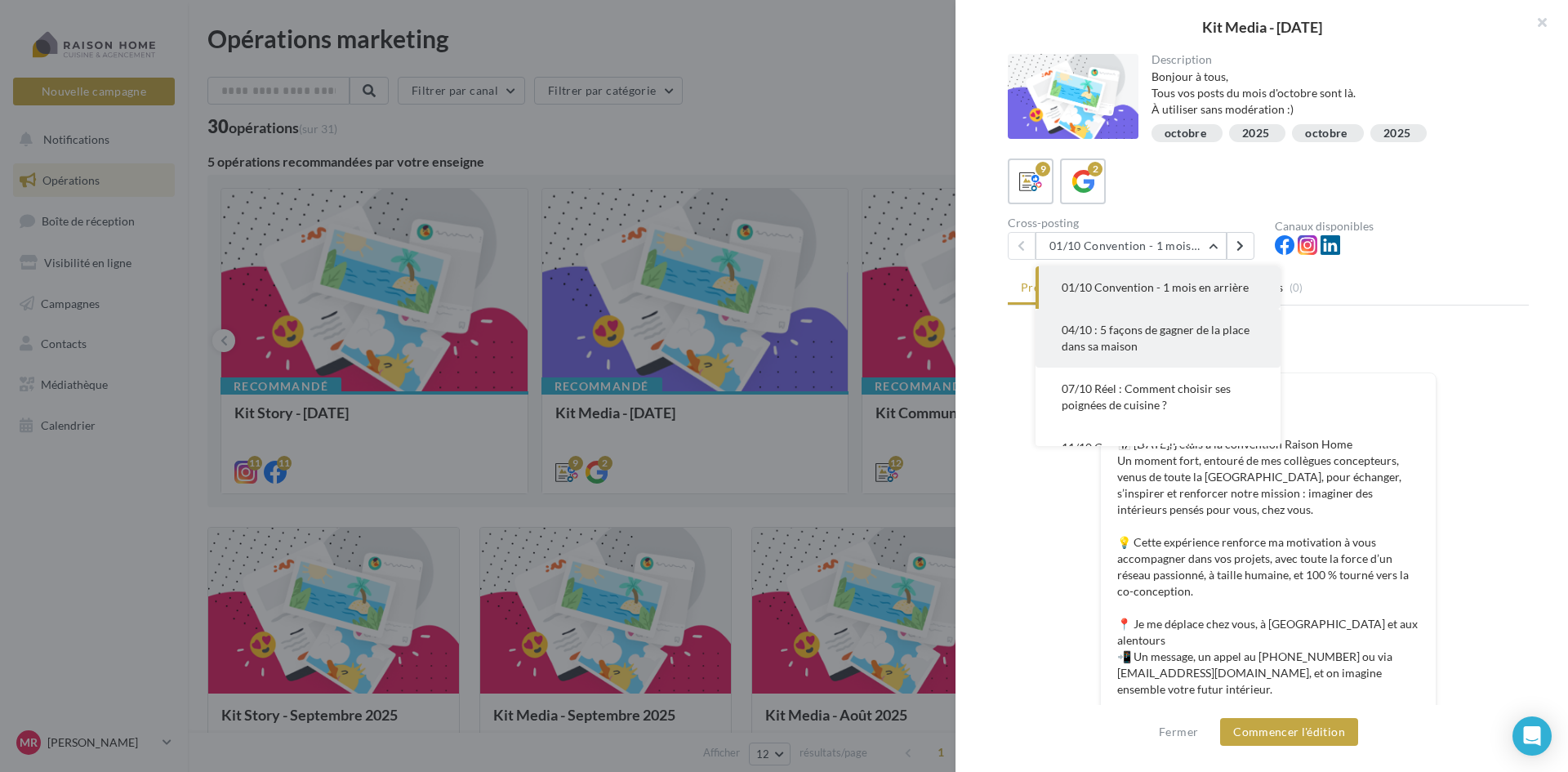
click at [1157, 336] on span "04/10 : 5 façons de gagner de la place dans sa maison" at bounding box center [1156, 338] width 188 height 30
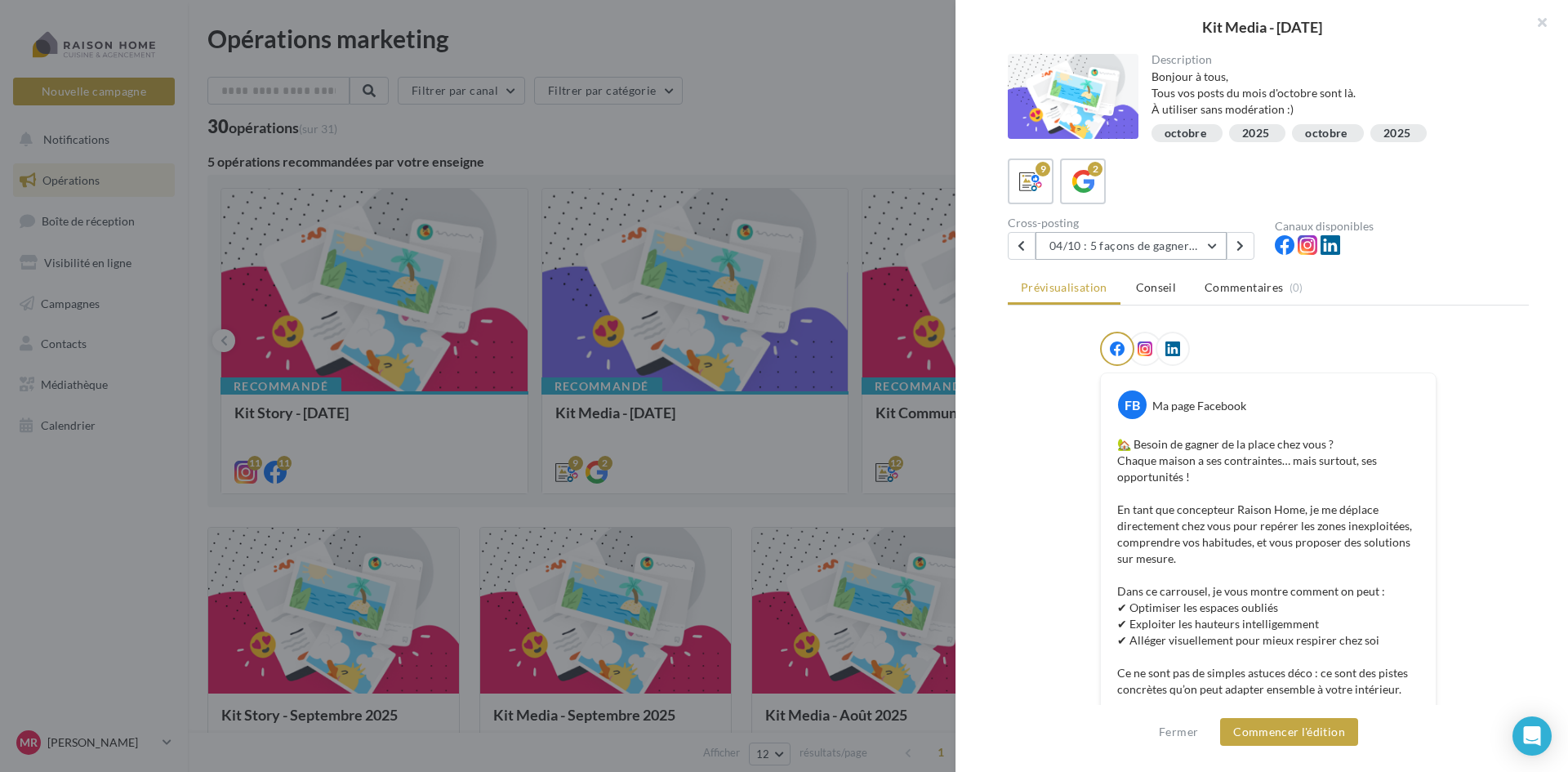
click at [1221, 252] on button "04/10 : 5 façons de gagner de la place dans sa maison" at bounding box center [1131, 246] width 191 height 28
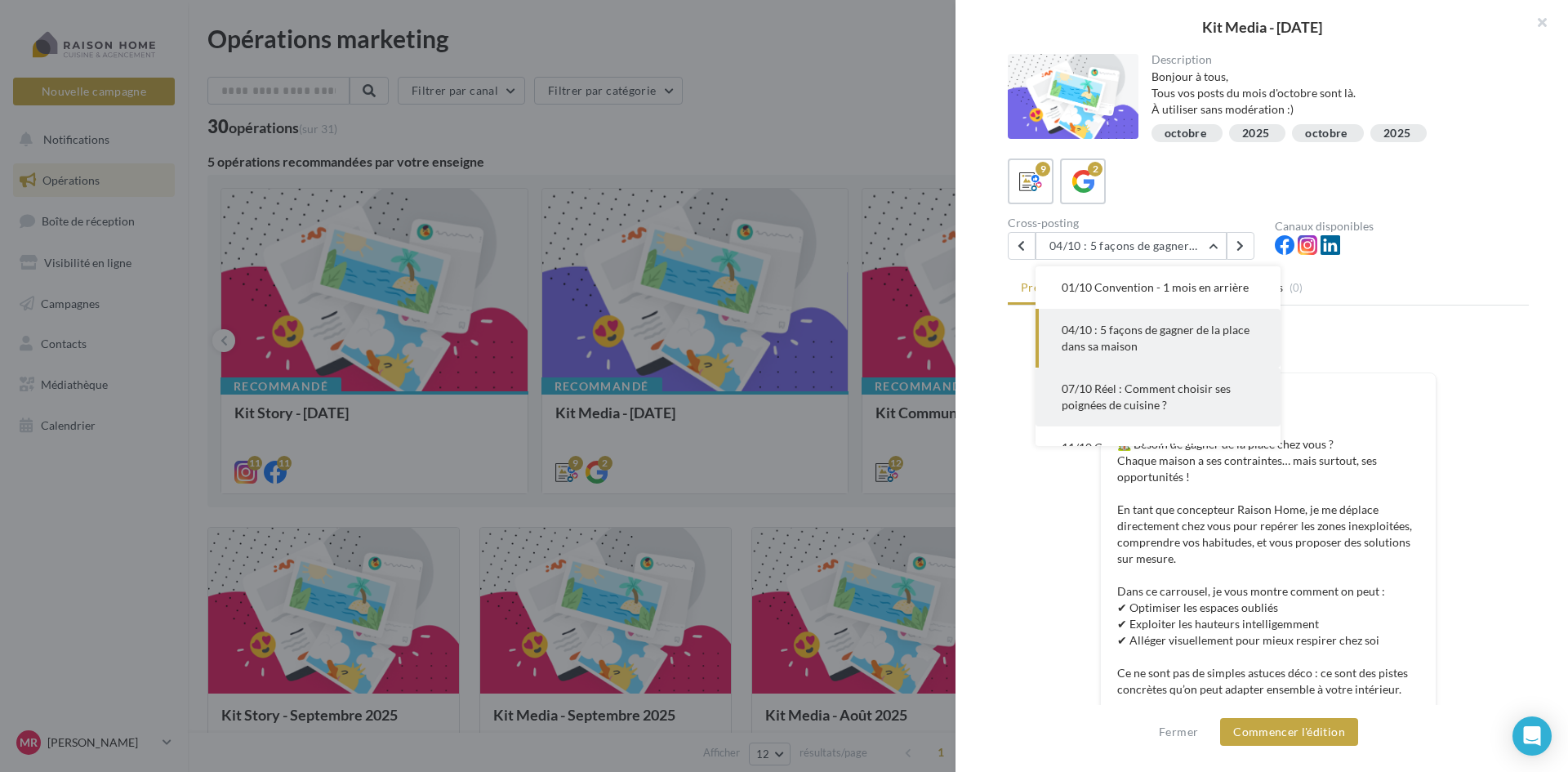
click at [1185, 388] on span "07/10 Réel : Comment choisir ses poignées de cuisine ?" at bounding box center [1146, 397] width 169 height 30
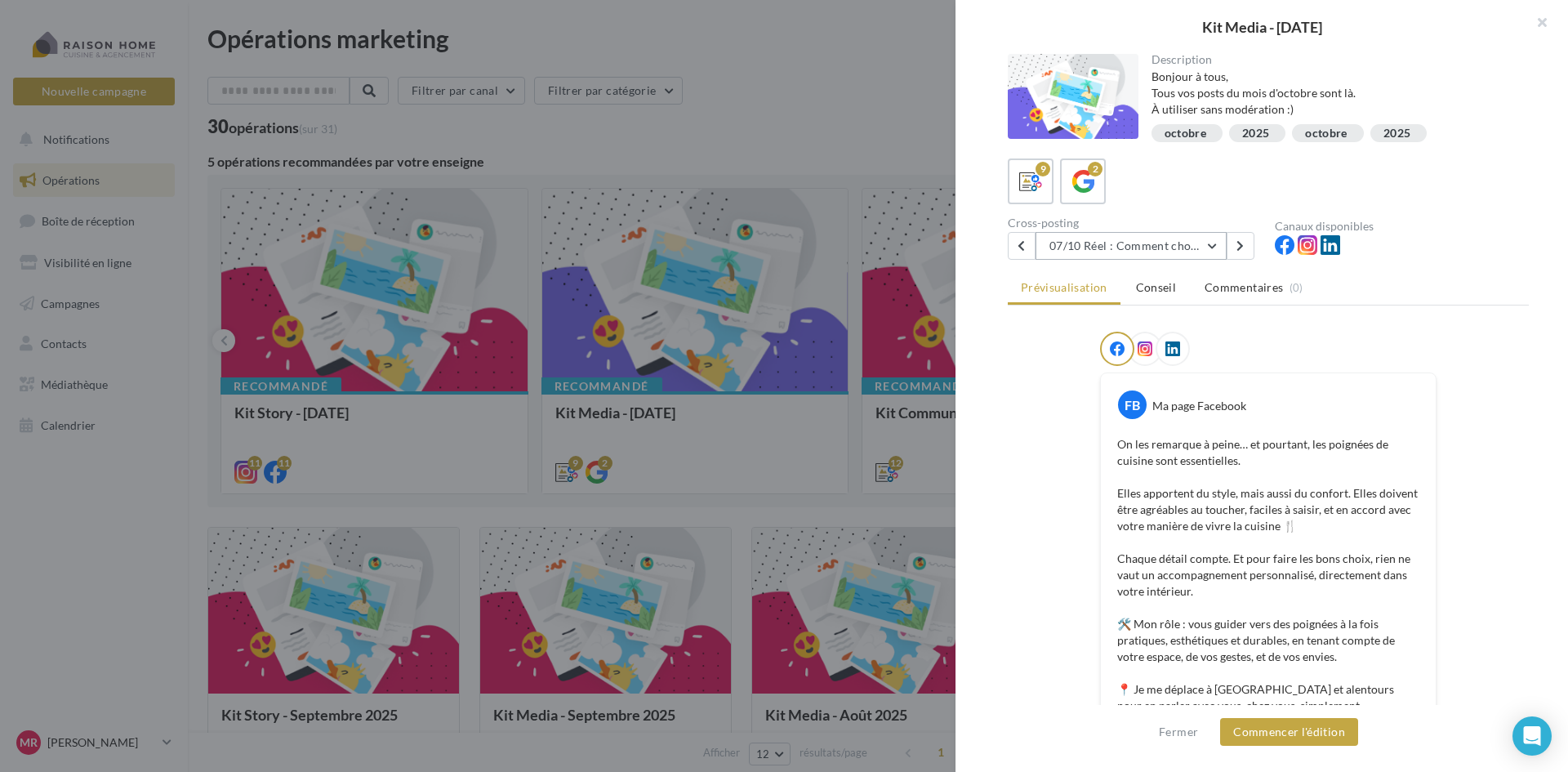
click at [1198, 248] on button "07/10 Réel : Comment choisir ses poignées de cuisine ?" at bounding box center [1131, 246] width 191 height 28
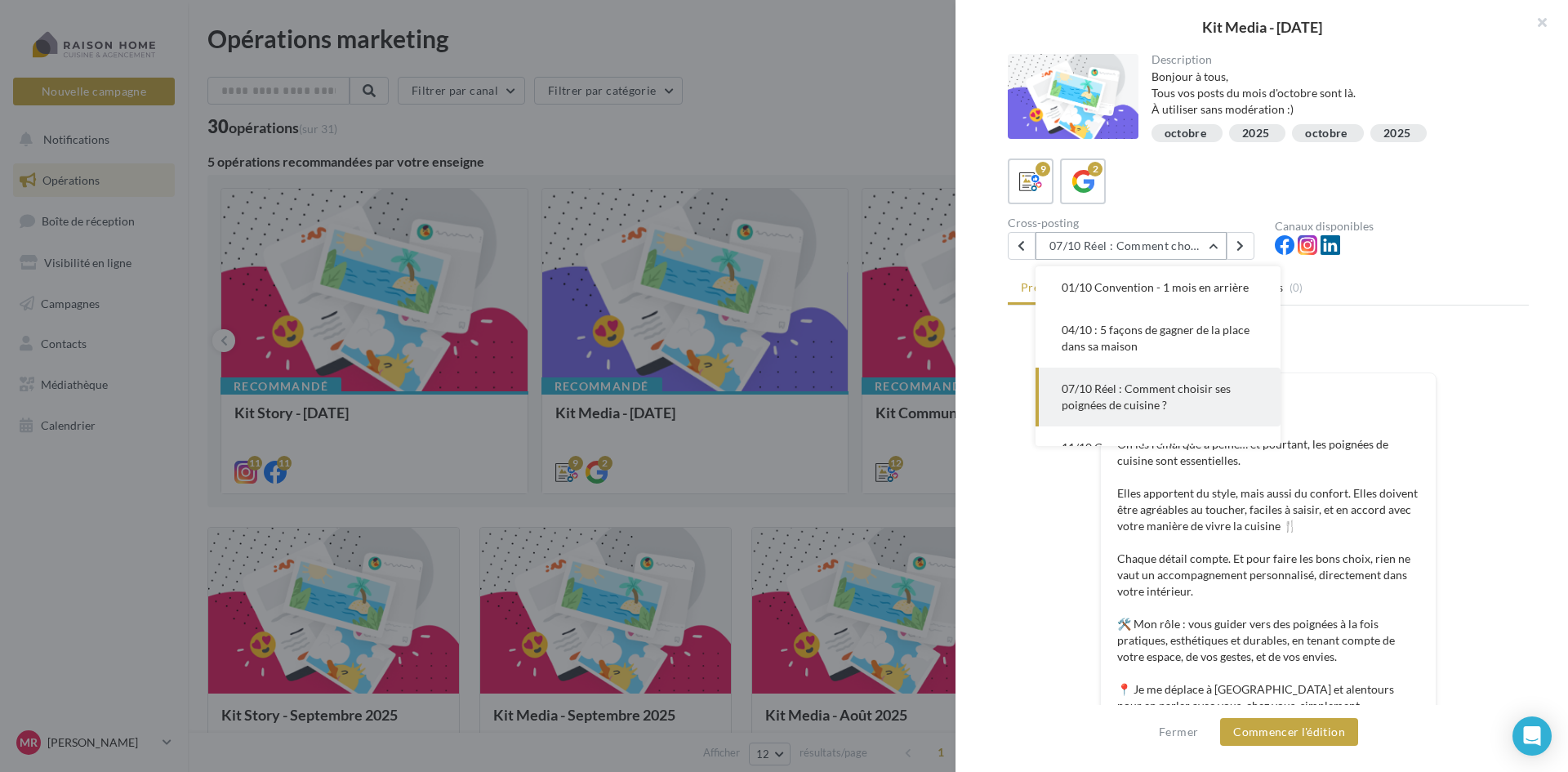
scroll to position [59, 0]
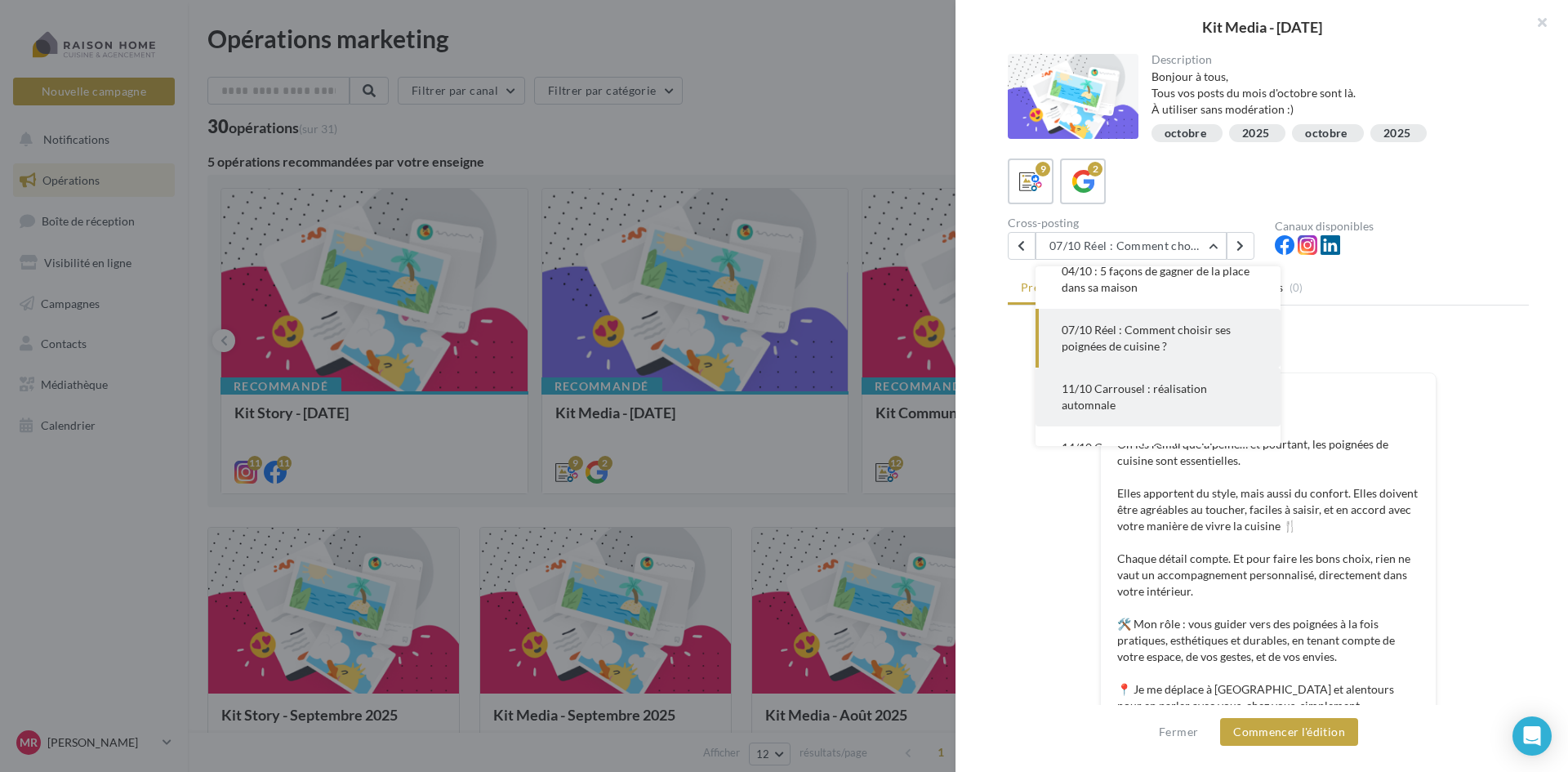
click at [1141, 391] on span "11/10 Carrousel : réalisation automnale" at bounding box center [1135, 397] width 146 height 30
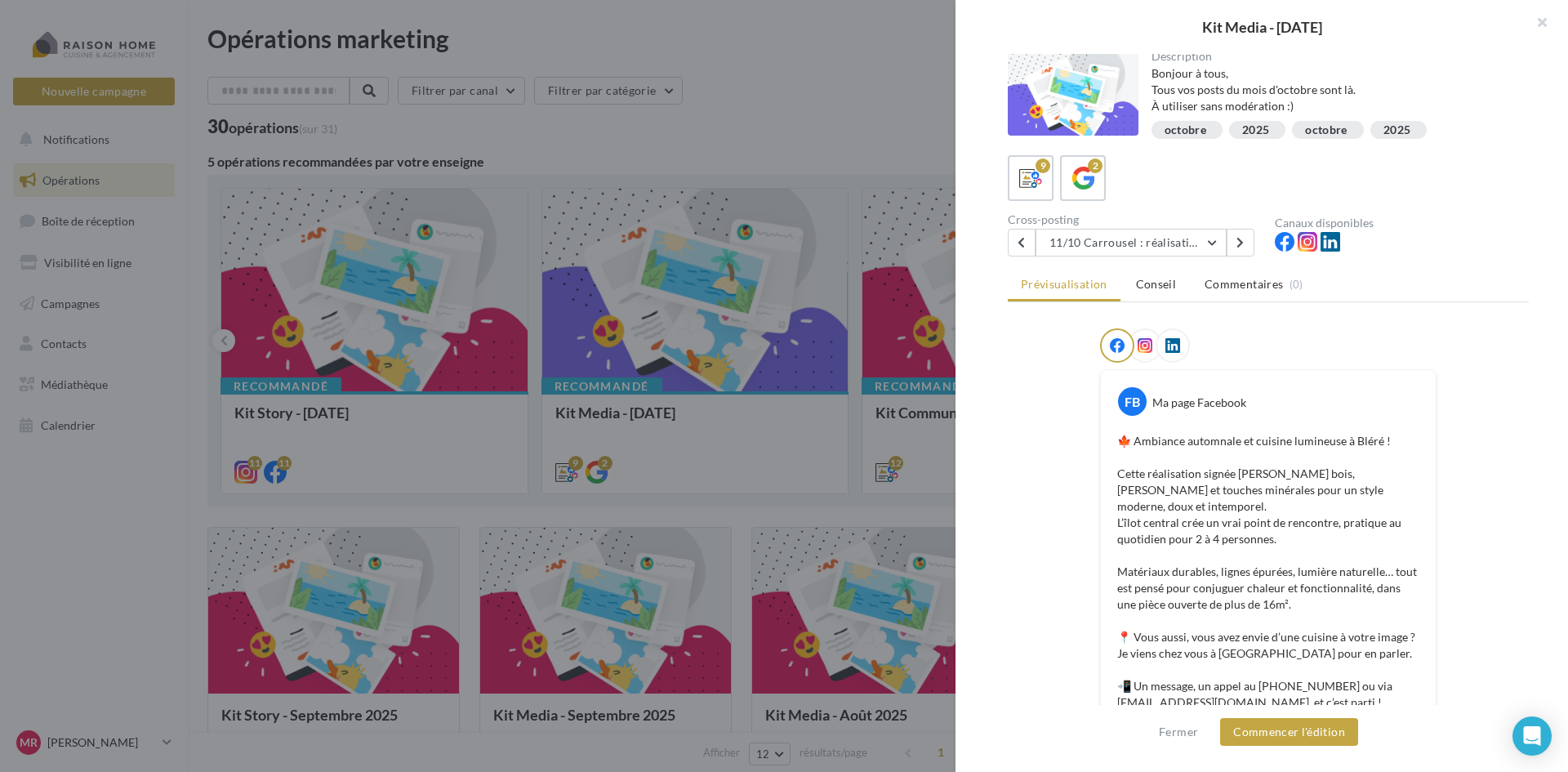
scroll to position [0, 0]
click at [1103, 240] on button "11/10 Carrousel : réalisation automnale" at bounding box center [1131, 246] width 191 height 28
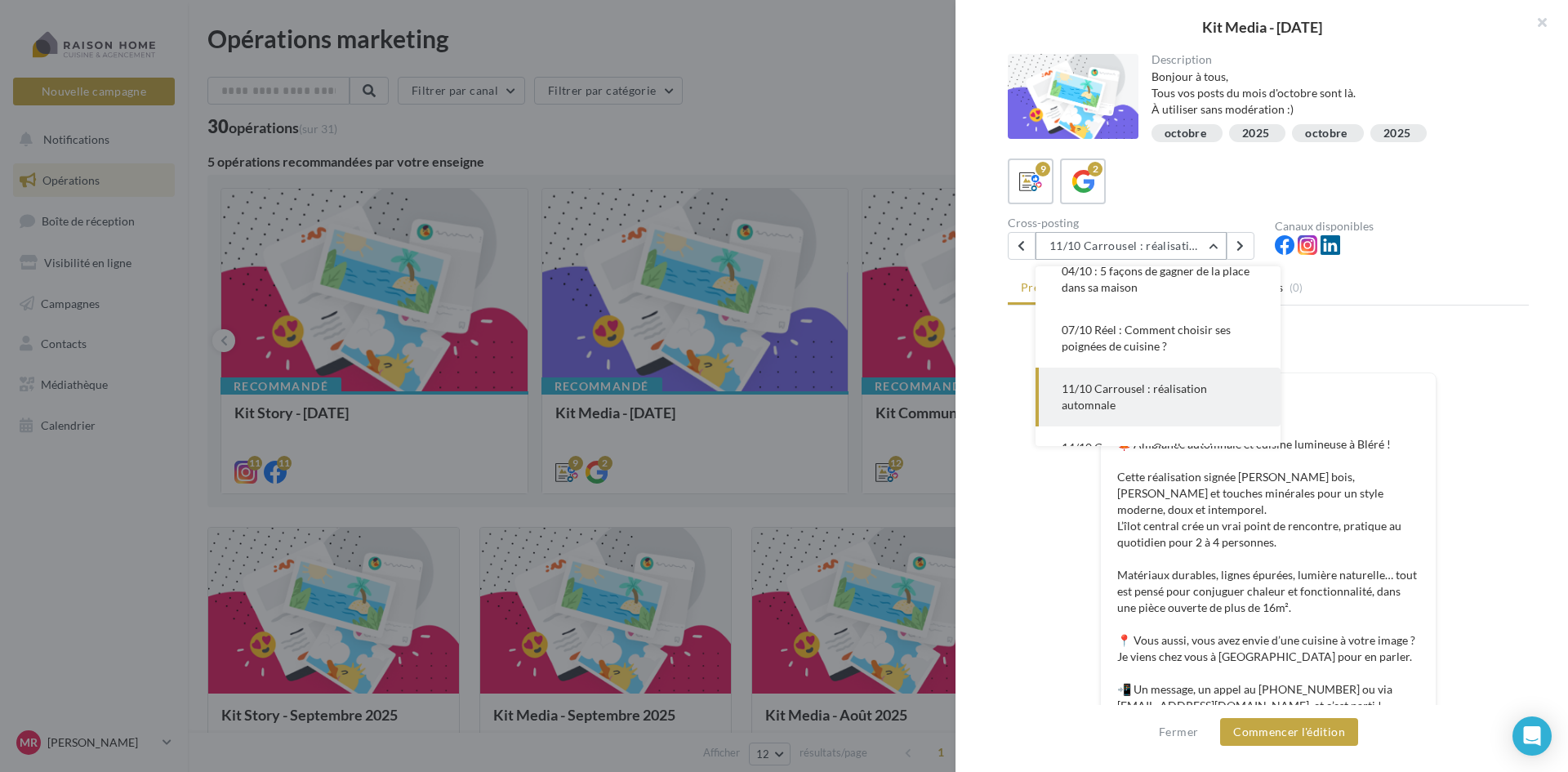
scroll to position [118, 0]
click at [1115, 405] on span "14/10 Carrousel : Quelle cuisine choisir pour un investissement locatif ?" at bounding box center [1156, 404] width 190 height 46
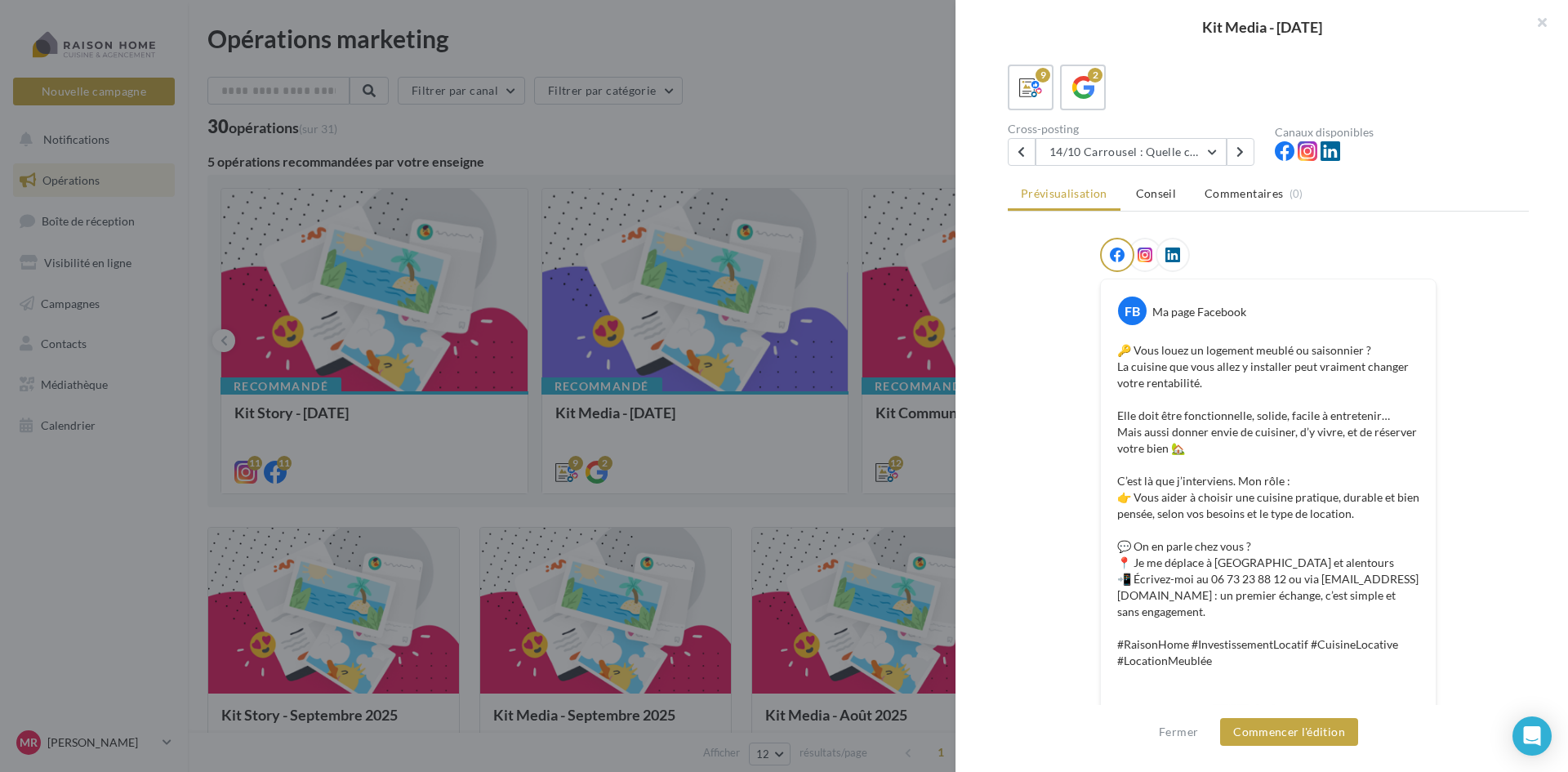
scroll to position [0, 0]
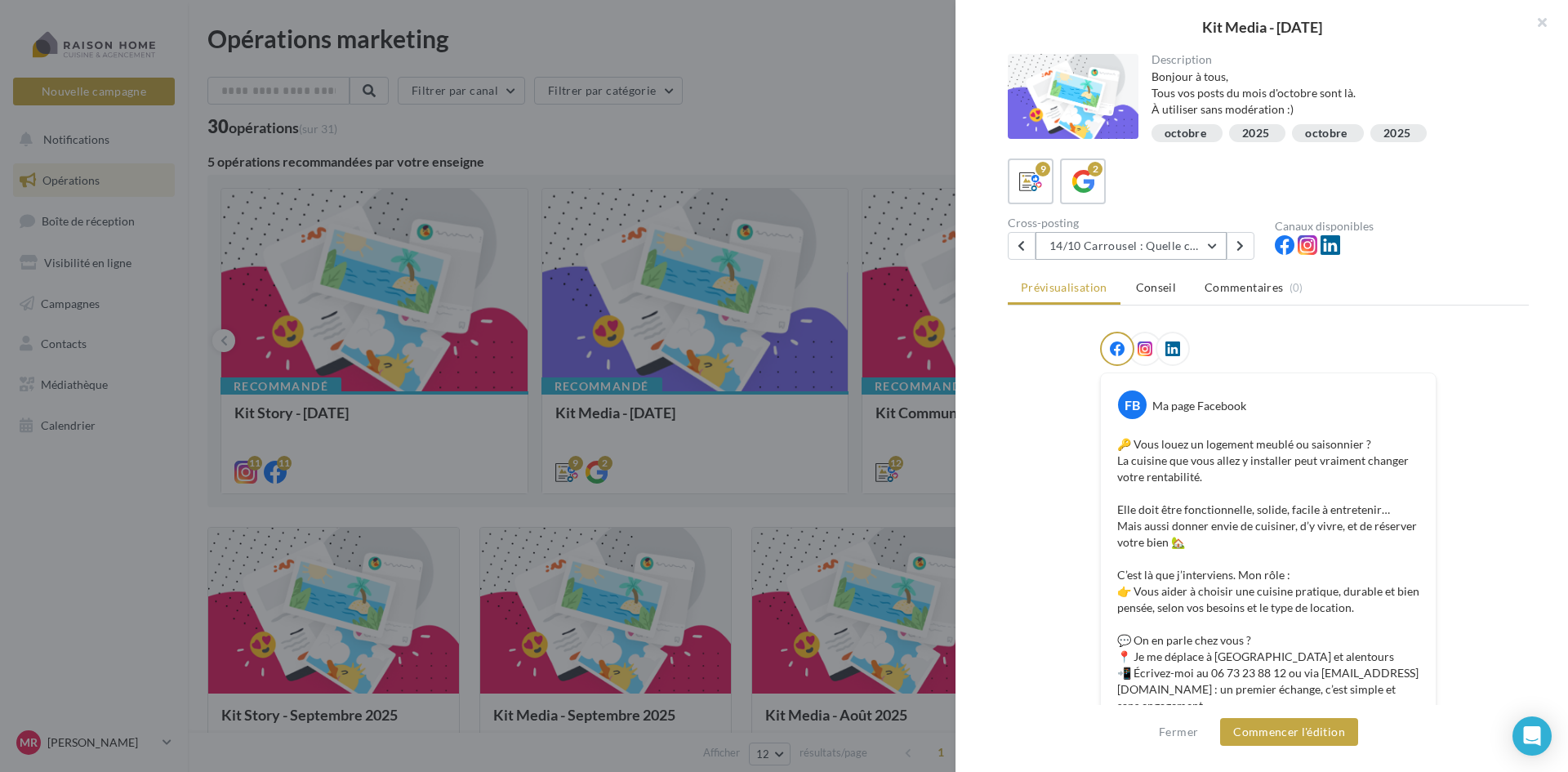
click at [1134, 252] on button "14/10 Carrousel : Quelle cuisine choisir pour un investissement locatif ?" at bounding box center [1131, 246] width 191 height 28
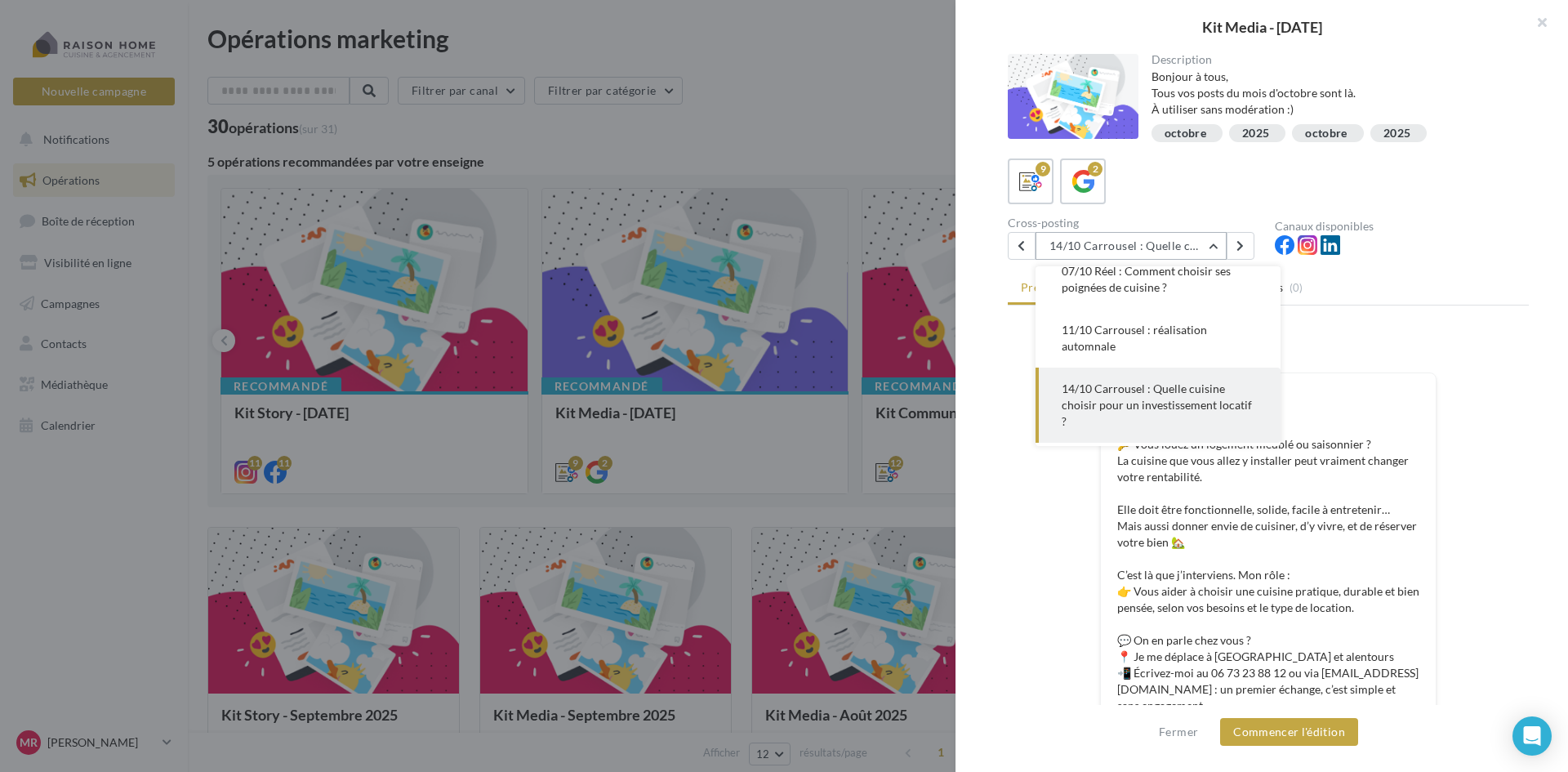
scroll to position [225, 0]
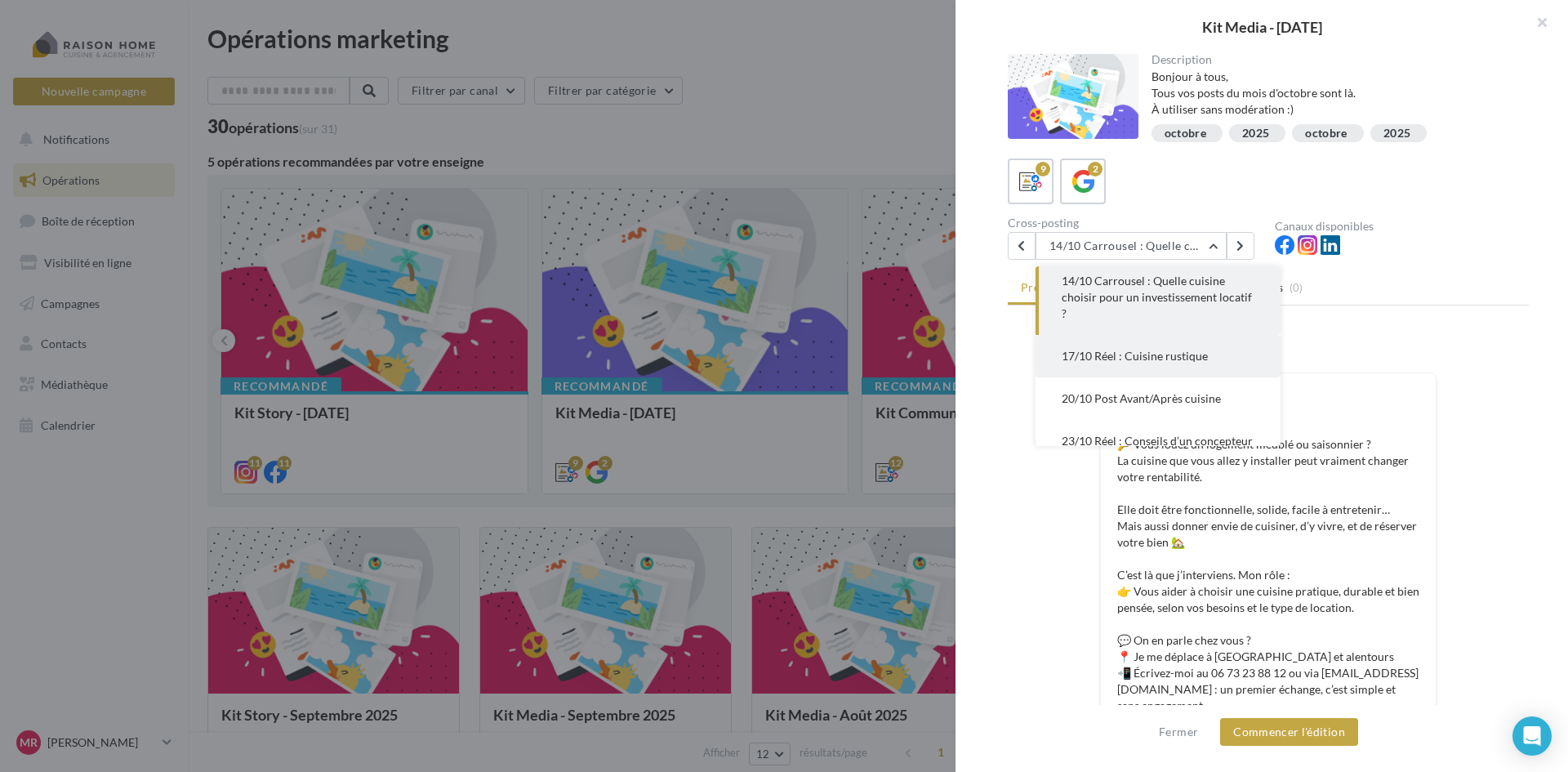
click at [1153, 360] on span "17/10 Réel : Cuisine rustique" at bounding box center [1135, 355] width 147 height 14
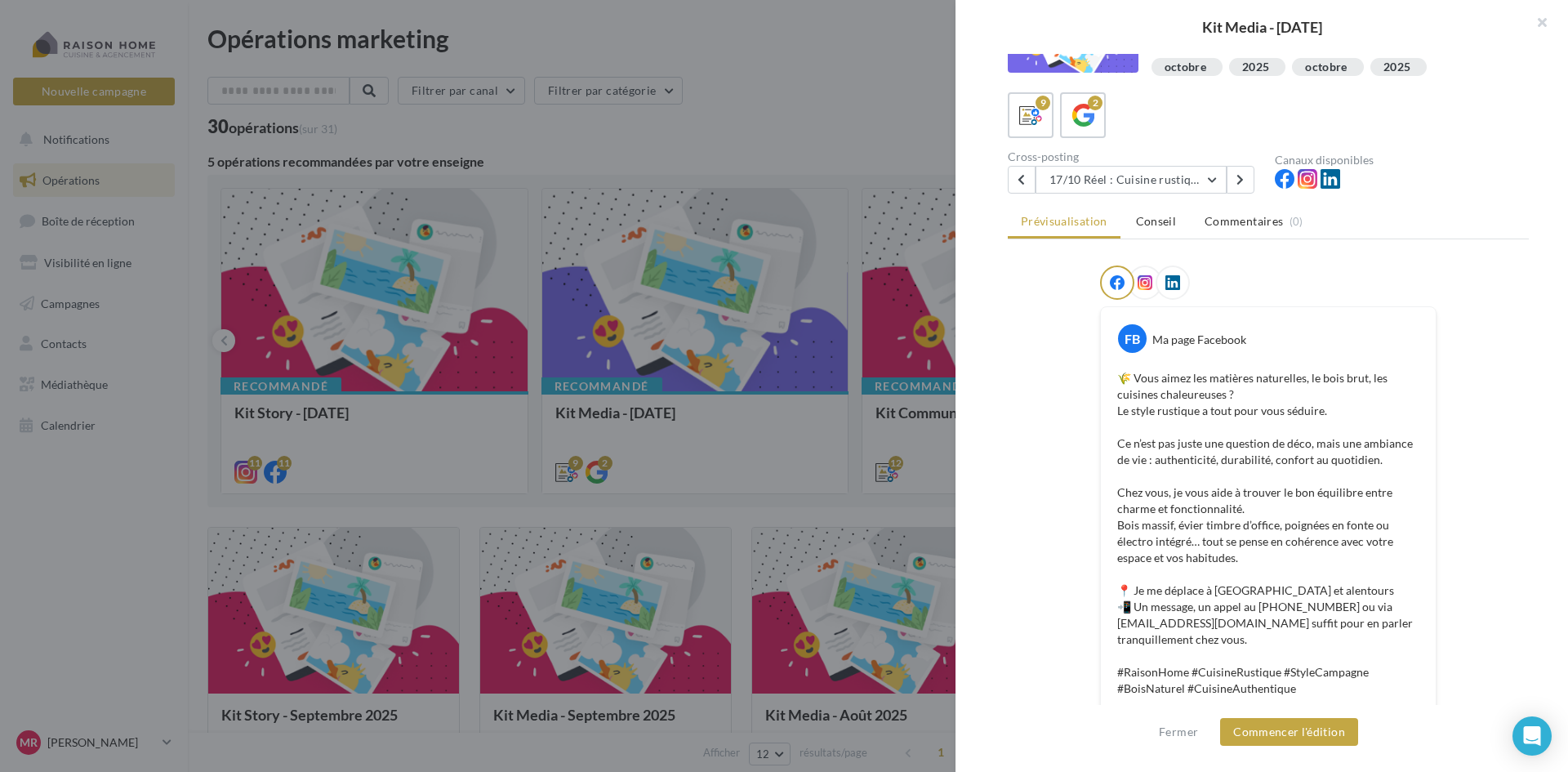
scroll to position [38, 0]
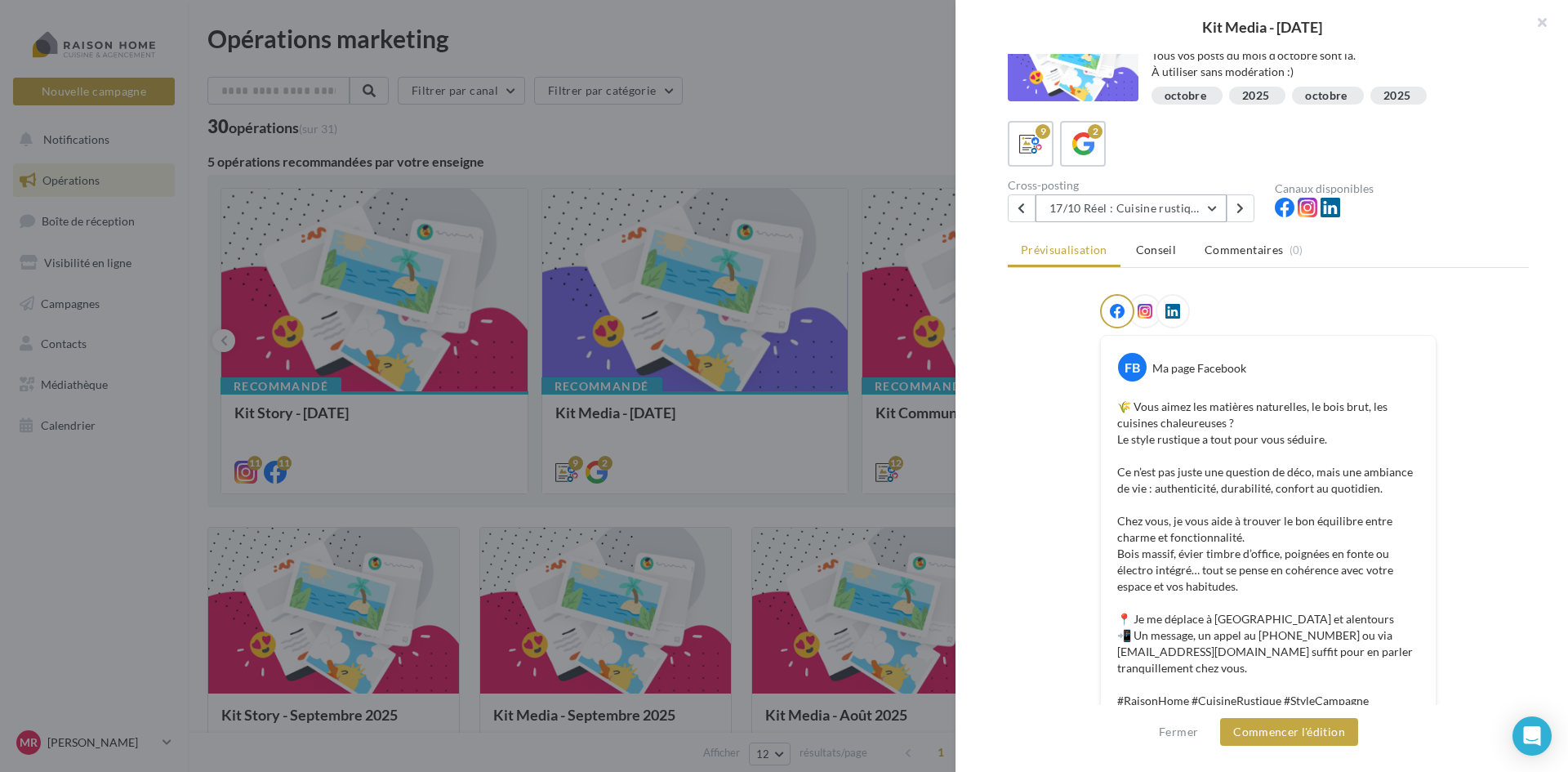
click at [1162, 216] on button "17/10 Réel : Cuisine rustique" at bounding box center [1131, 209] width 191 height 28
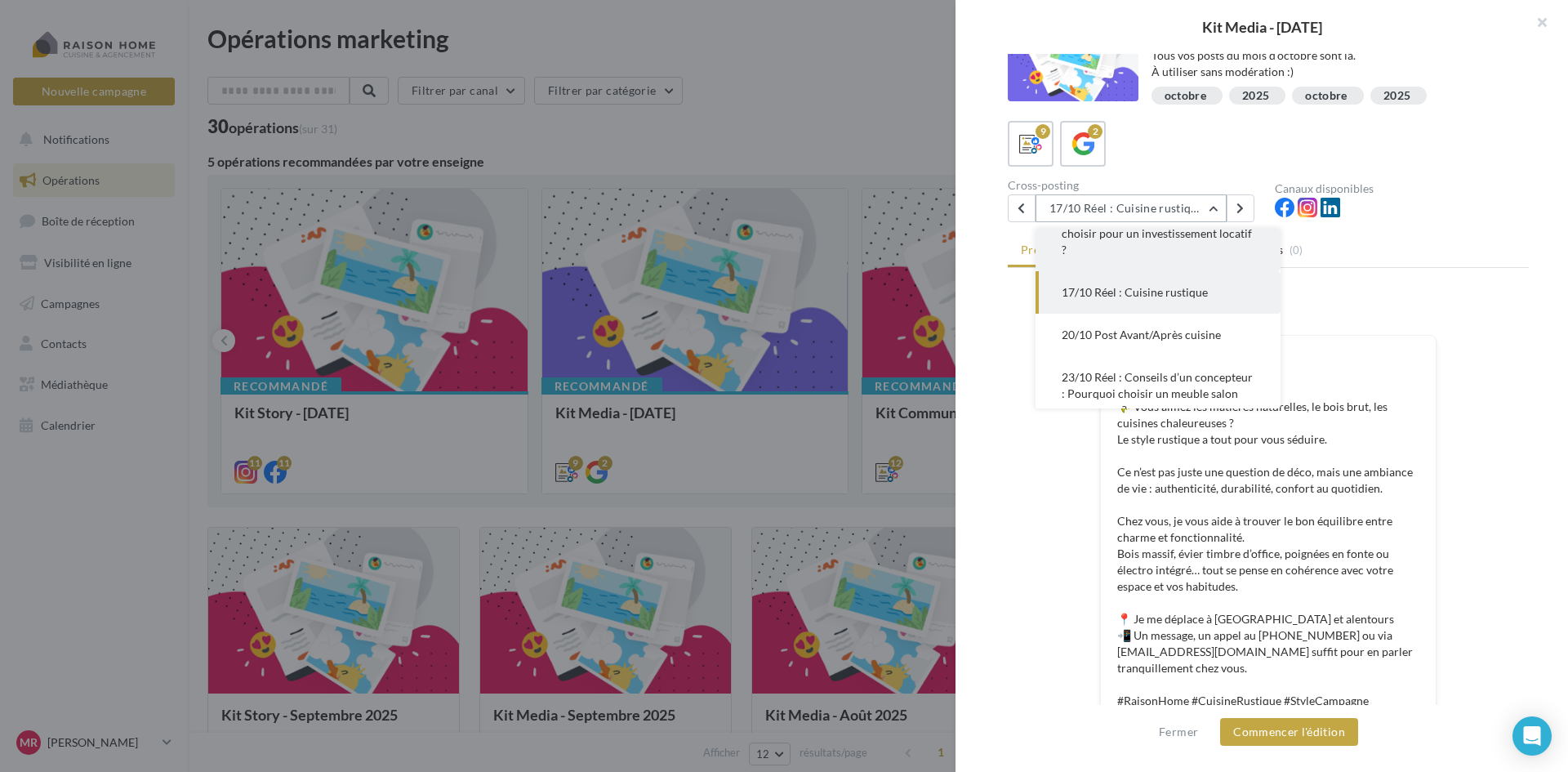
scroll to position [333, 0]
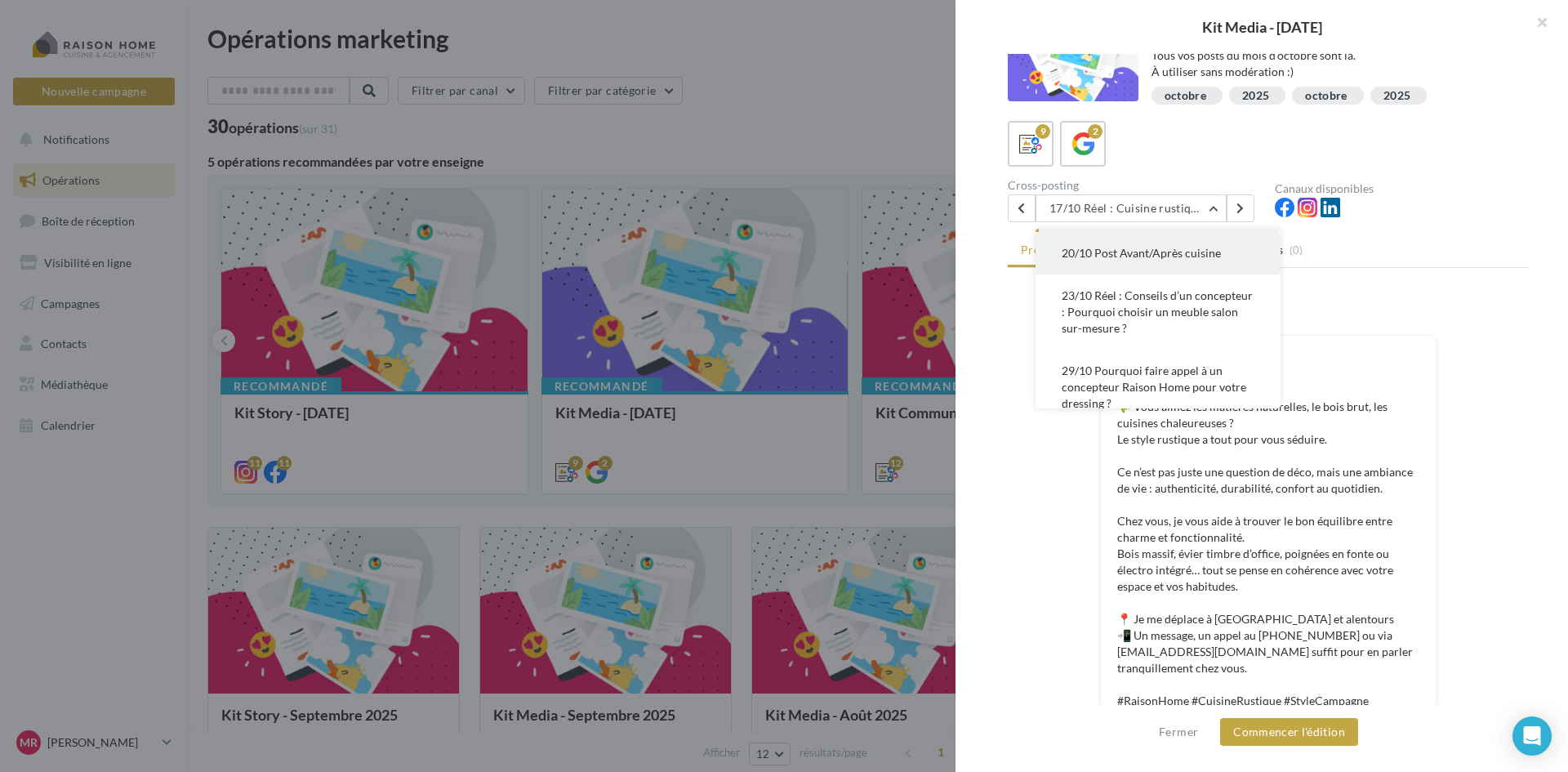
click at [1174, 256] on span "20/10 Post Avant/Après cuisine" at bounding box center [1142, 253] width 160 height 14
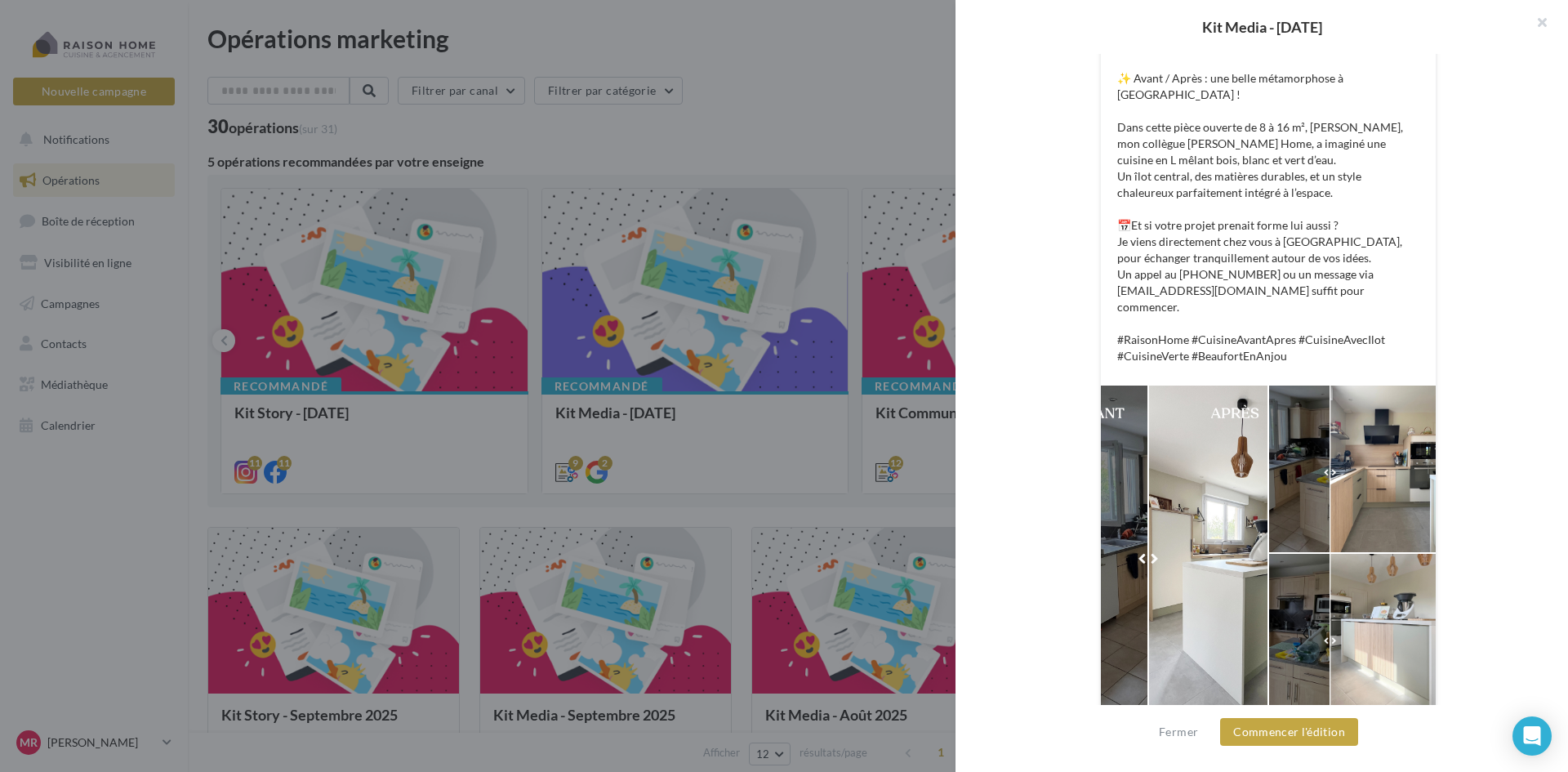
scroll to position [389, 0]
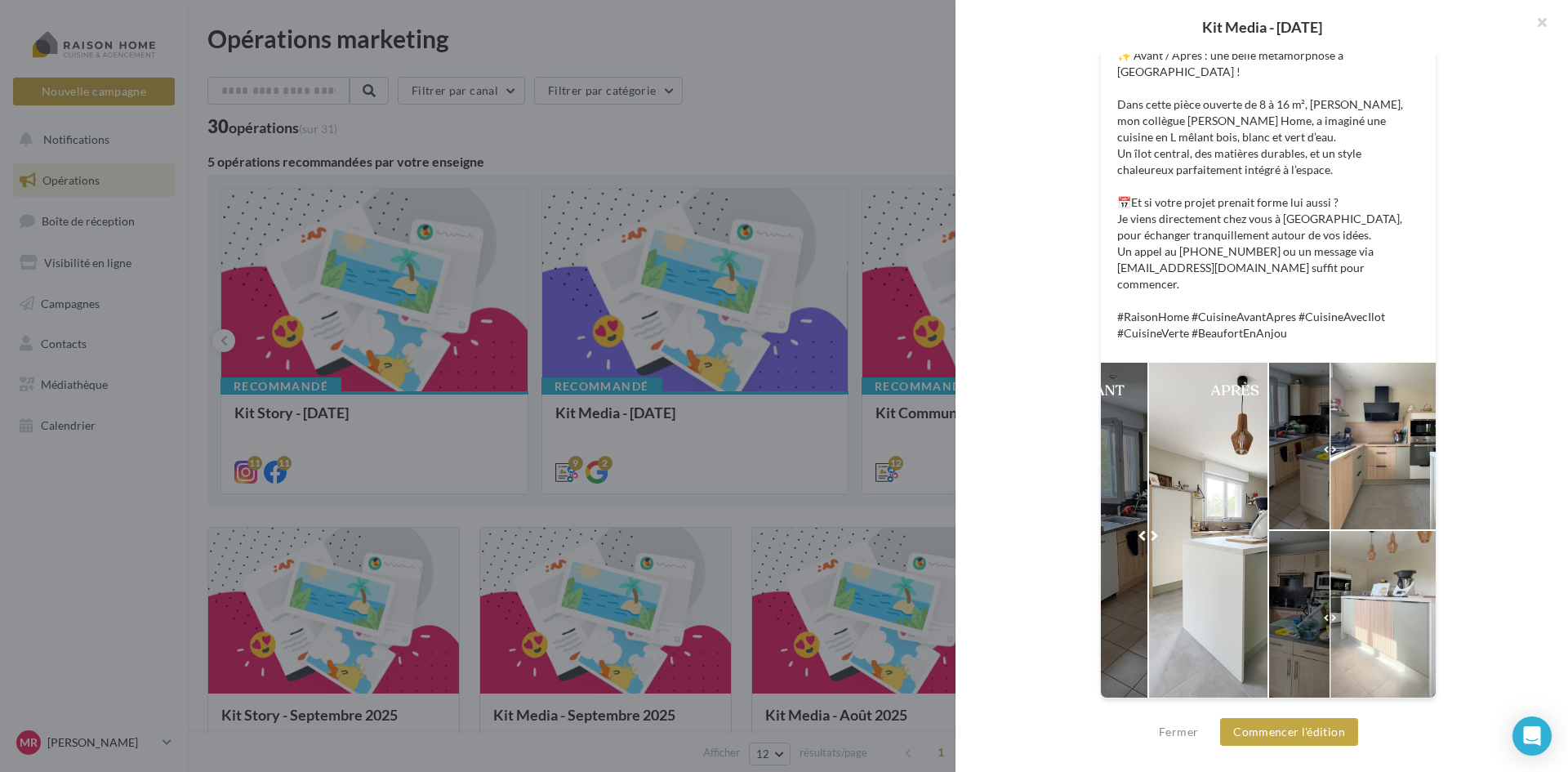
drag, startPoint x: 1148, startPoint y: 537, endPoint x: 1221, endPoint y: 535, distance: 73.0
click at [1219, 535] on div at bounding box center [1185, 530] width 167 height 335
click at [1312, 469] on div at bounding box center [1352, 446] width 167 height 167
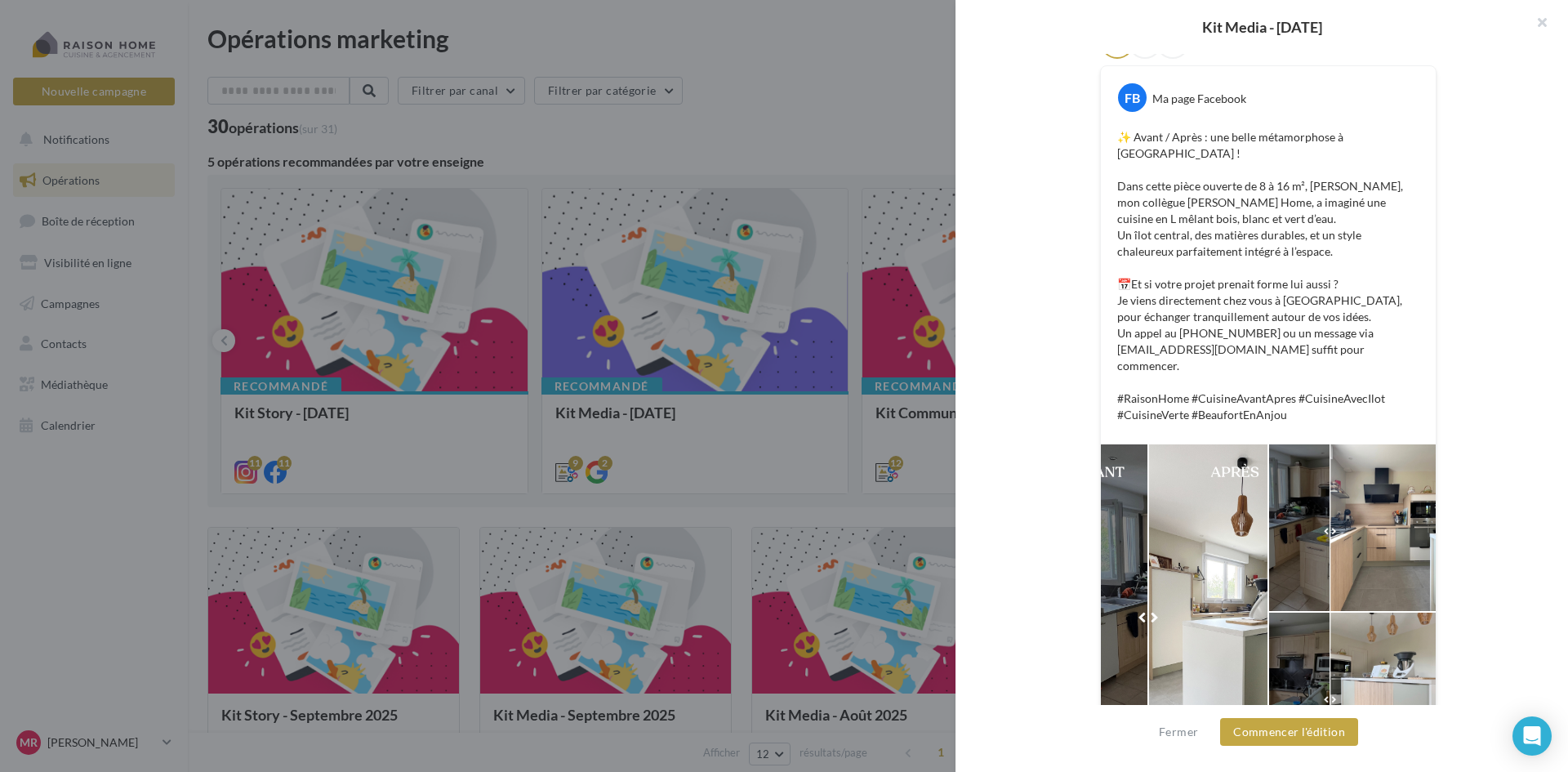
scroll to position [0, 0]
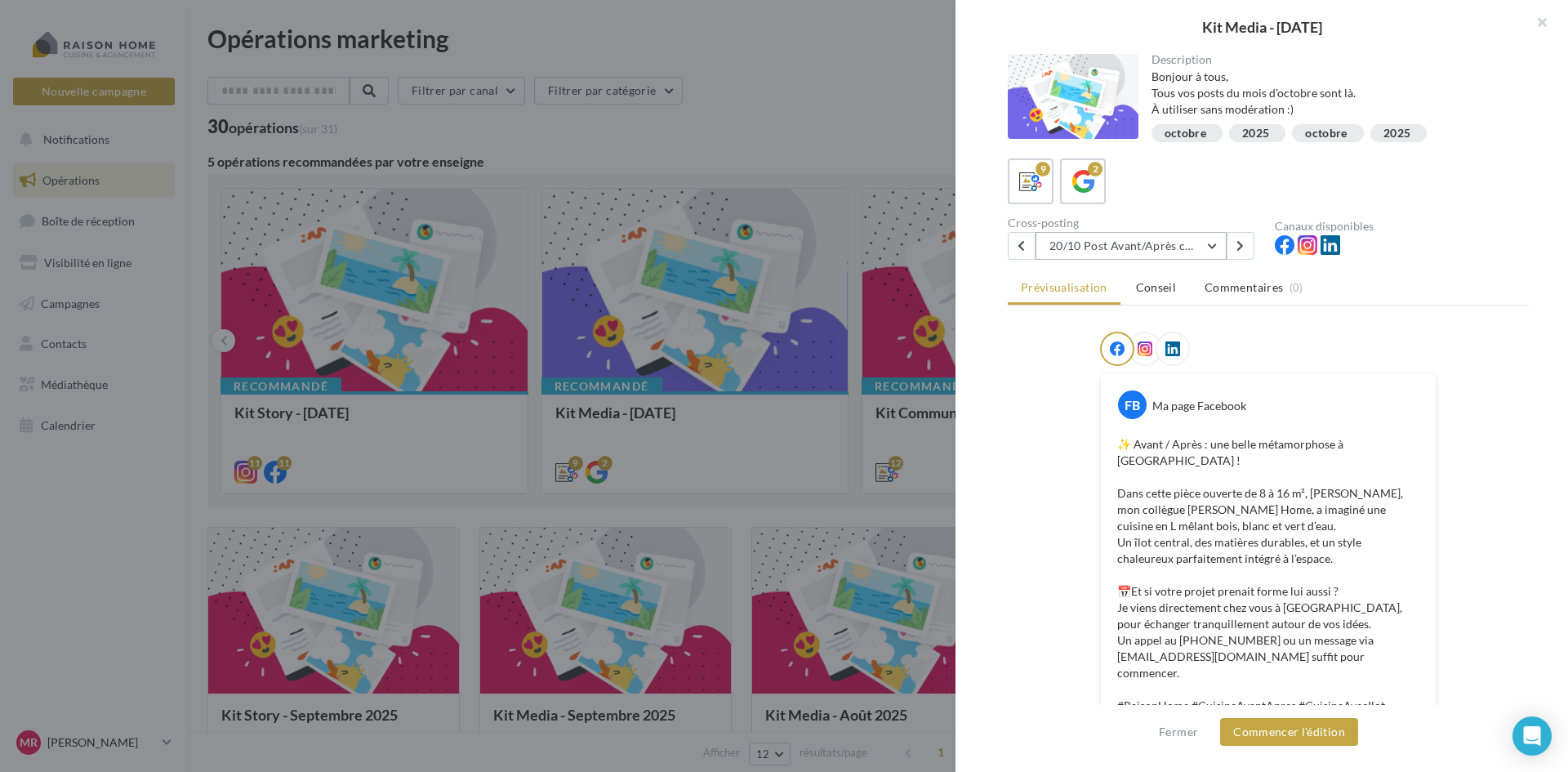
click at [1200, 247] on button "20/10 Post Avant/Après cuisine" at bounding box center [1131, 246] width 191 height 28
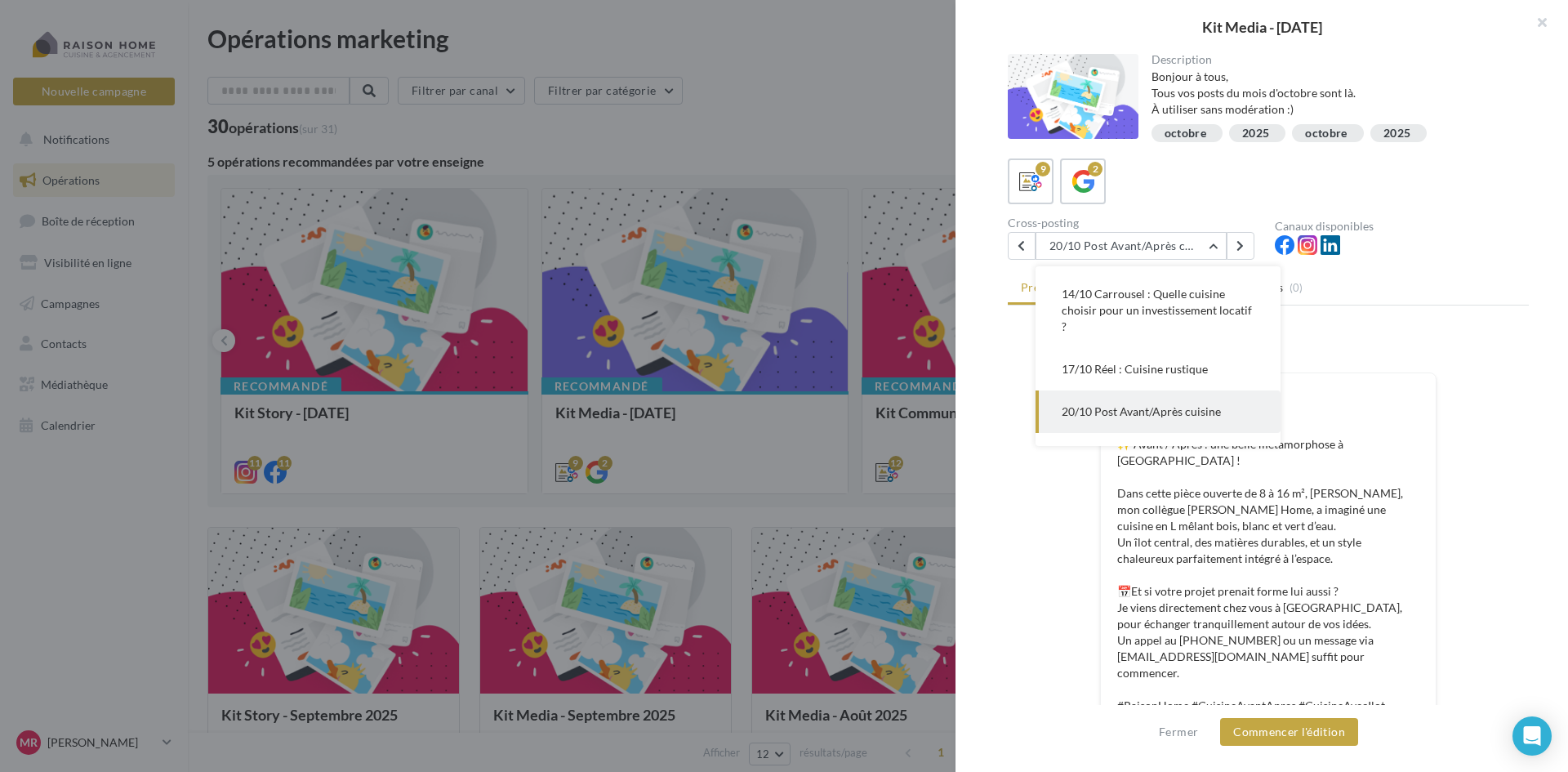
click at [1430, 379] on div "FB Ma page Facebook ✨ Avant / Après : une belle métamorphose à [GEOGRAPHIC_DATA…" at bounding box center [1269, 561] width 335 height 378
